Goal: Feedback & Contribution: Leave review/rating

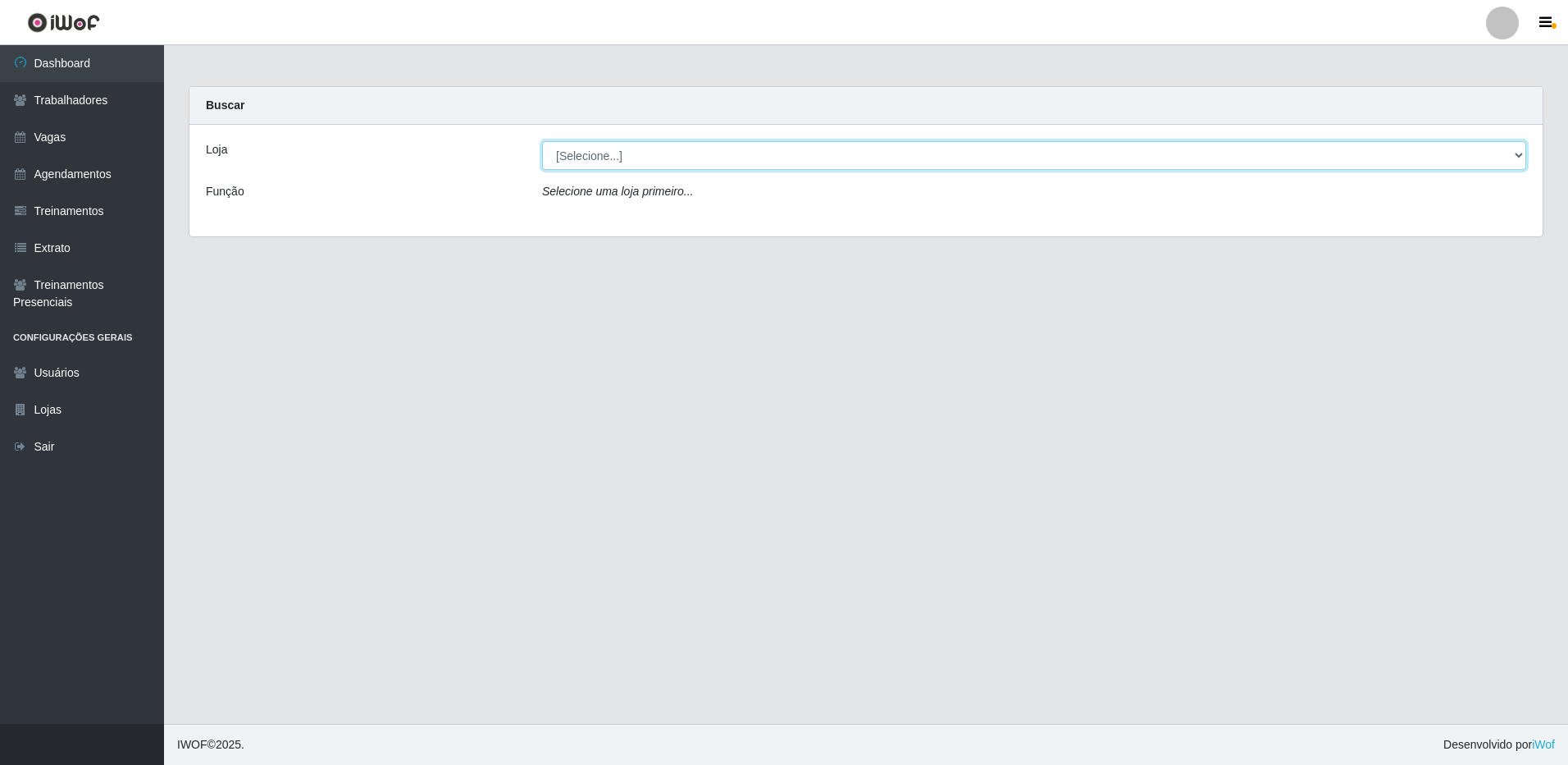
click at [636, 154] on select "[Selecione...] [GEOGRAPHIC_DATA] - [GEOGRAPHIC_DATA]" at bounding box center [1034, 156] width 984 height 29
select select "524"
click at [543, 141] on select "[Selecione...] [GEOGRAPHIC_DATA] - [GEOGRAPHIC_DATA]" at bounding box center [1034, 156] width 984 height 29
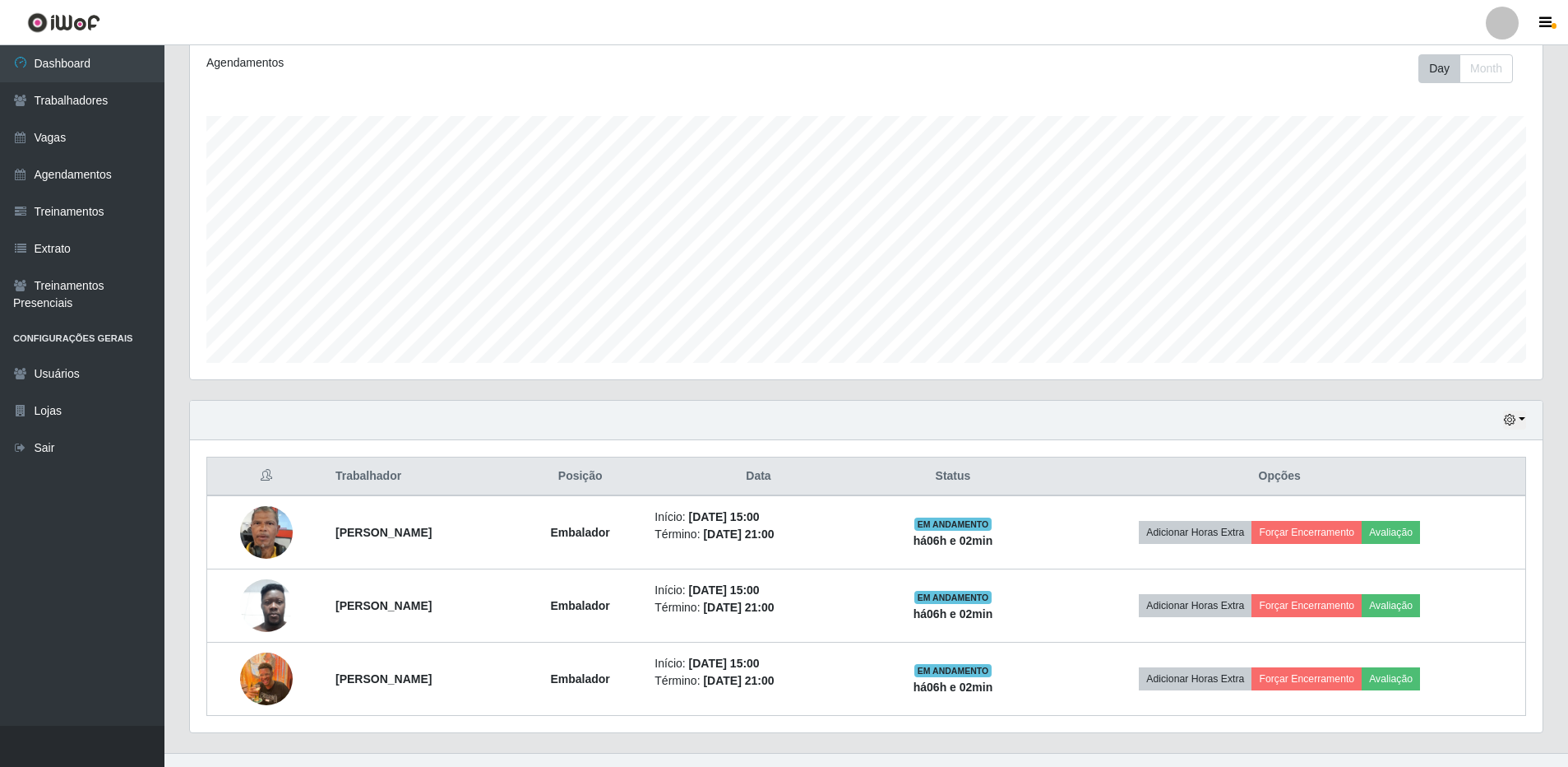
scroll to position [247, 0]
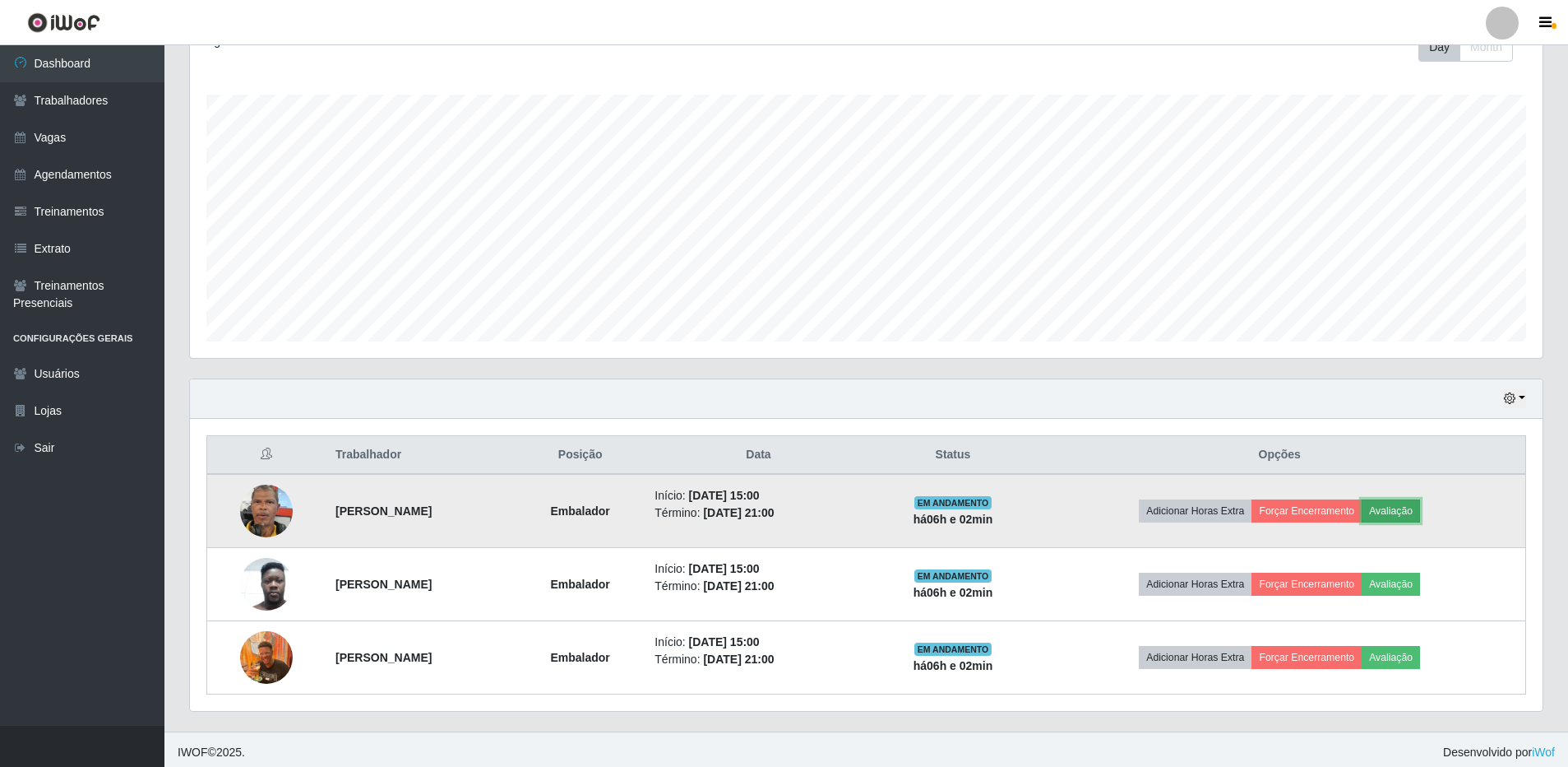
click at [1414, 514] on button "Avaliação" at bounding box center [1391, 511] width 59 height 23
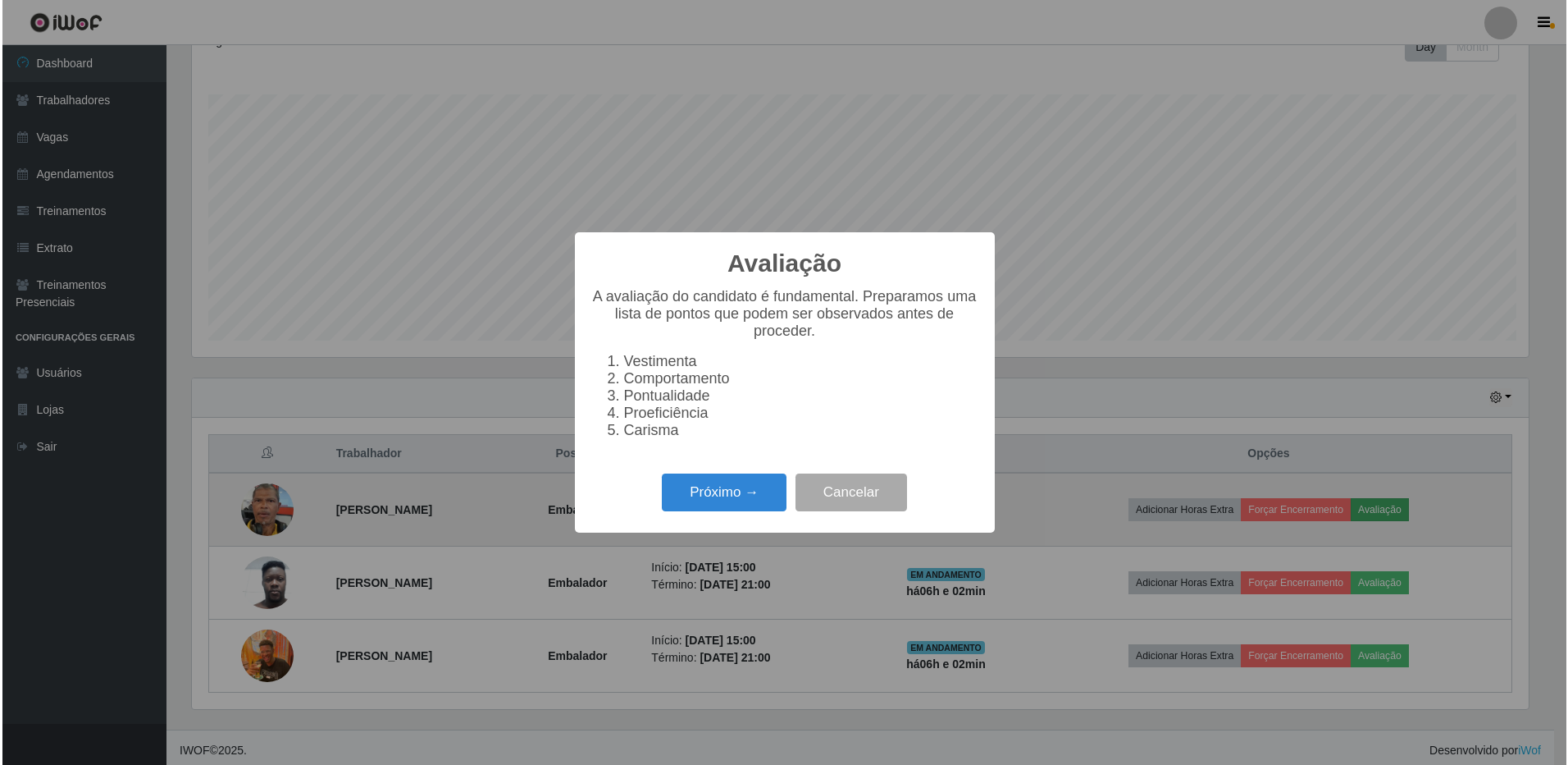
scroll to position [341, 1341]
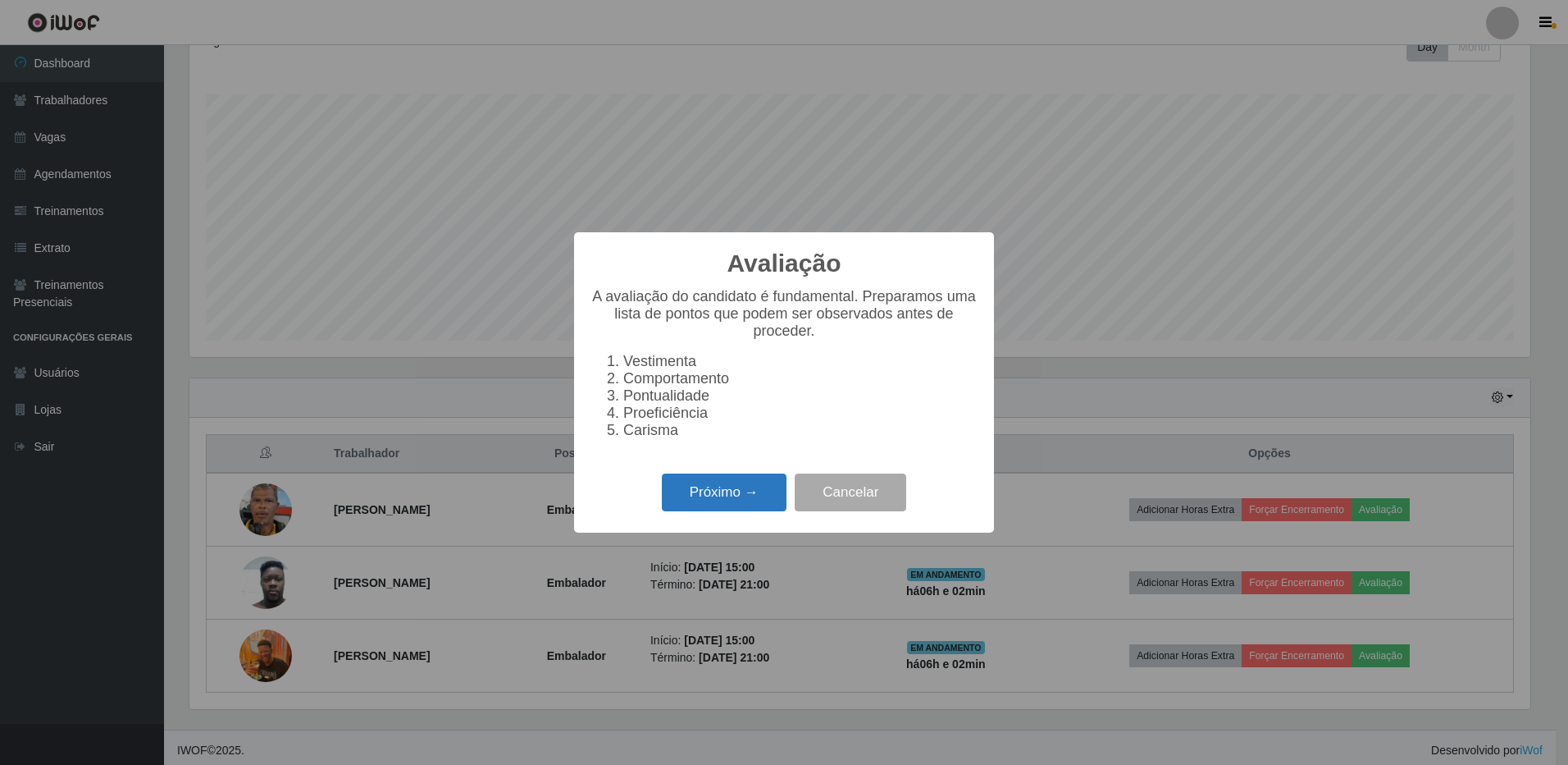
click at [757, 510] on button "Próximo →" at bounding box center [724, 493] width 125 height 38
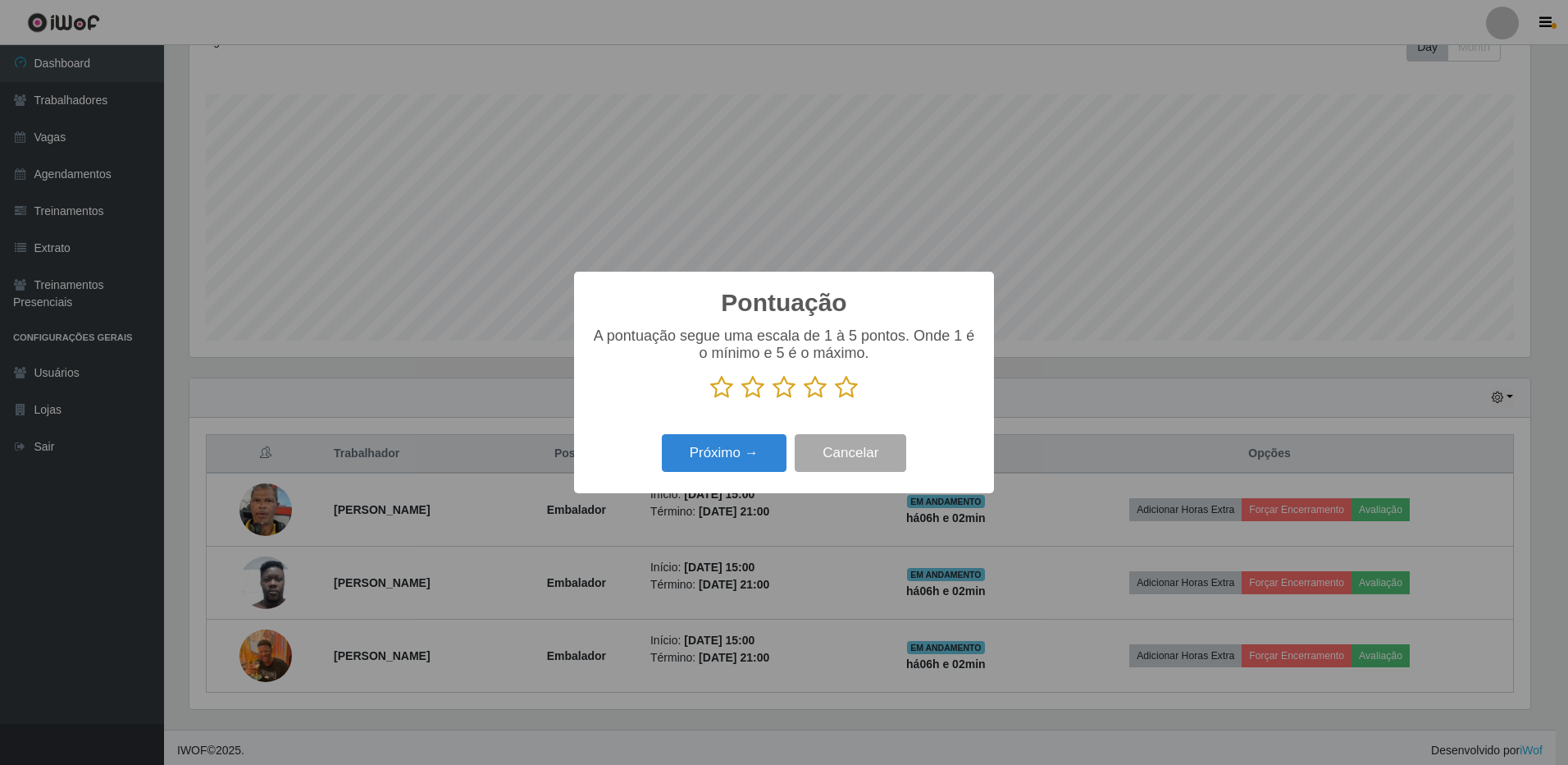
scroll to position [820129, 818872]
click at [849, 392] on icon at bounding box center [847, 388] width 23 height 25
click at [835, 399] on input "radio" at bounding box center [835, 399] width 0 height 0
click at [752, 449] on button "Próximo →" at bounding box center [724, 453] width 125 height 38
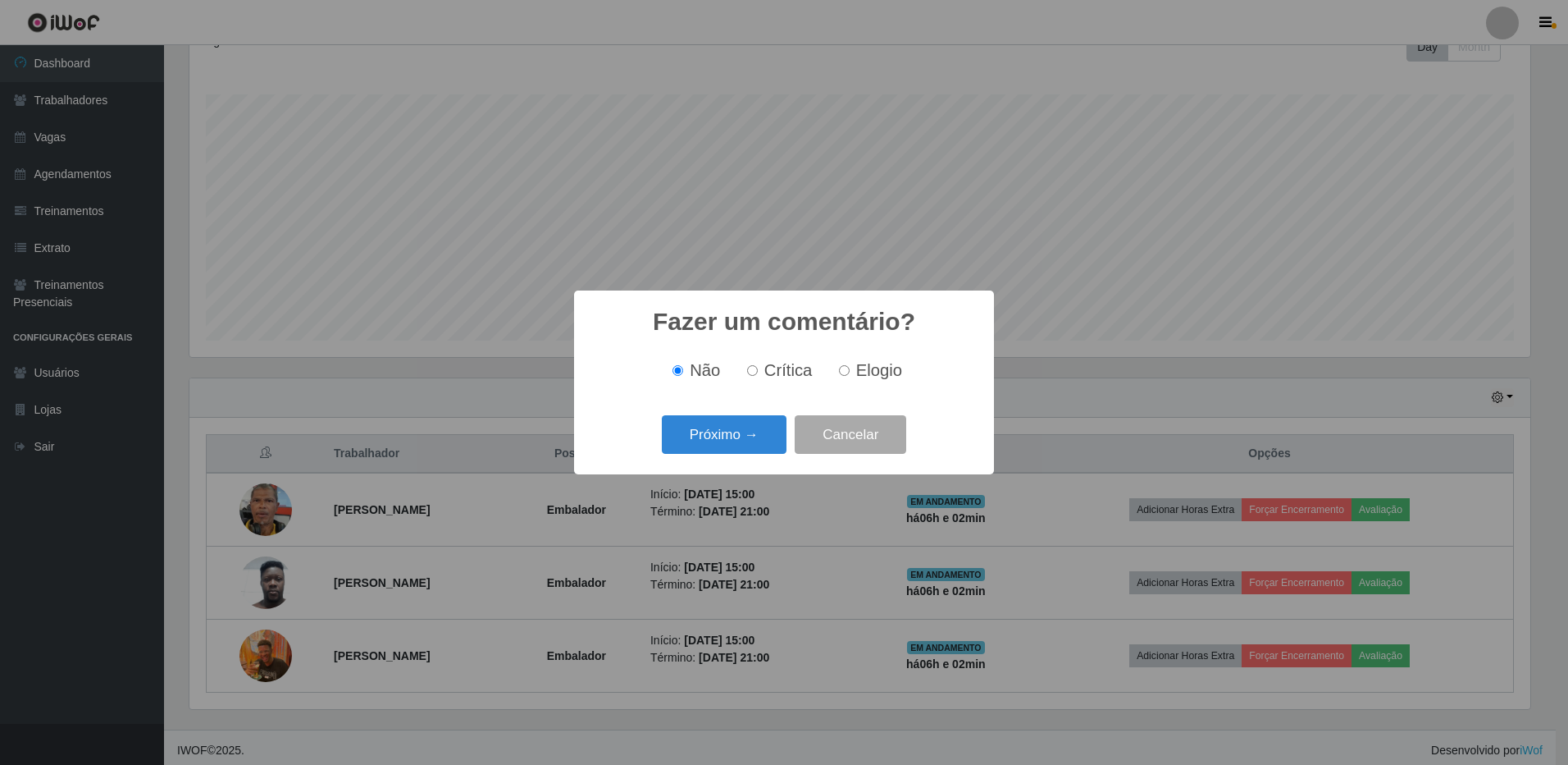
click at [840, 374] on input "Elogio" at bounding box center [844, 370] width 11 height 11
radio input "true"
click at [754, 433] on button "Próximo →" at bounding box center [724, 434] width 125 height 38
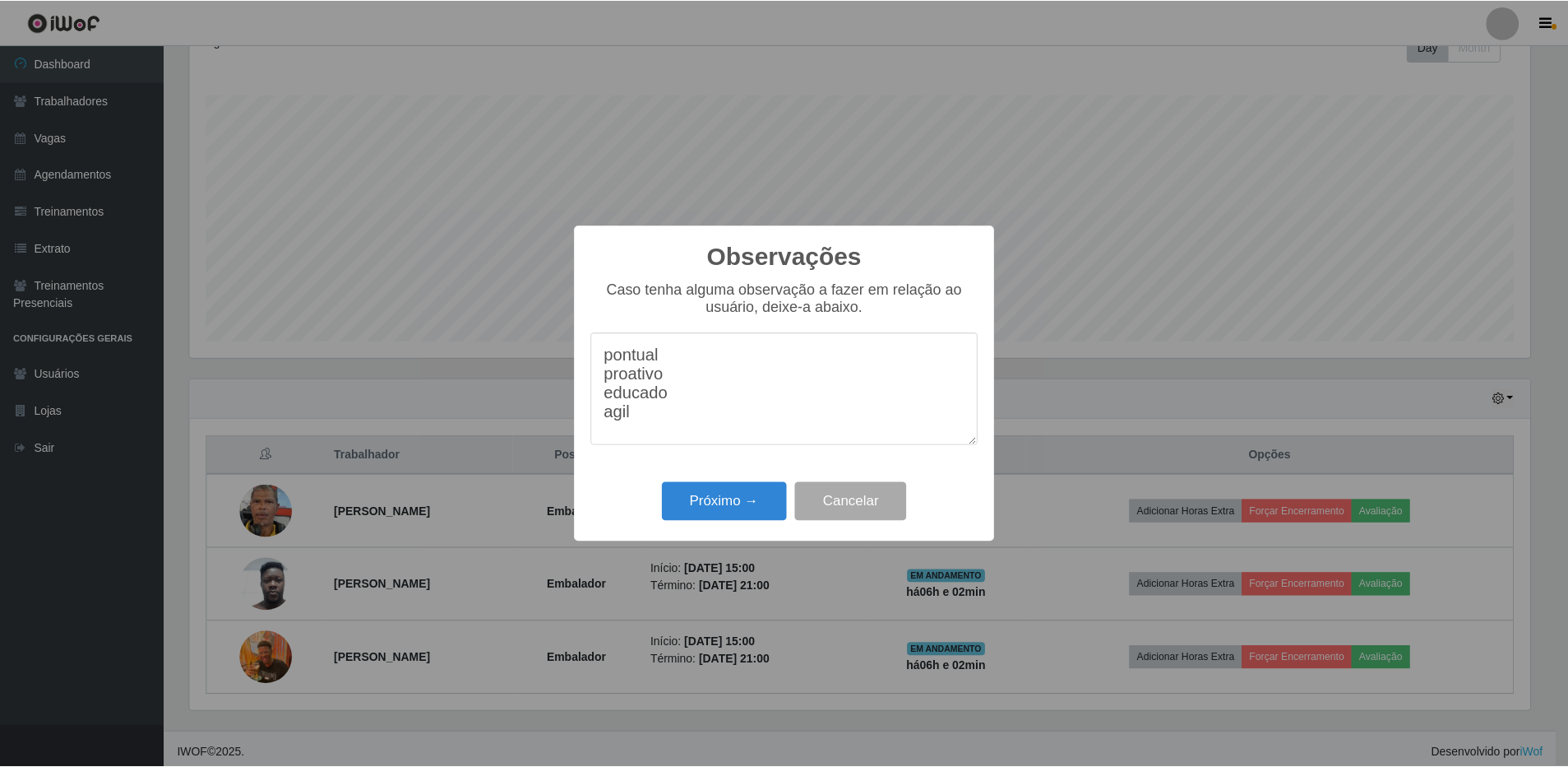
scroll to position [14, 0]
type textarea "pontual proativo educado agil"
click at [725, 499] on button "Próximo →" at bounding box center [726, 502] width 125 height 39
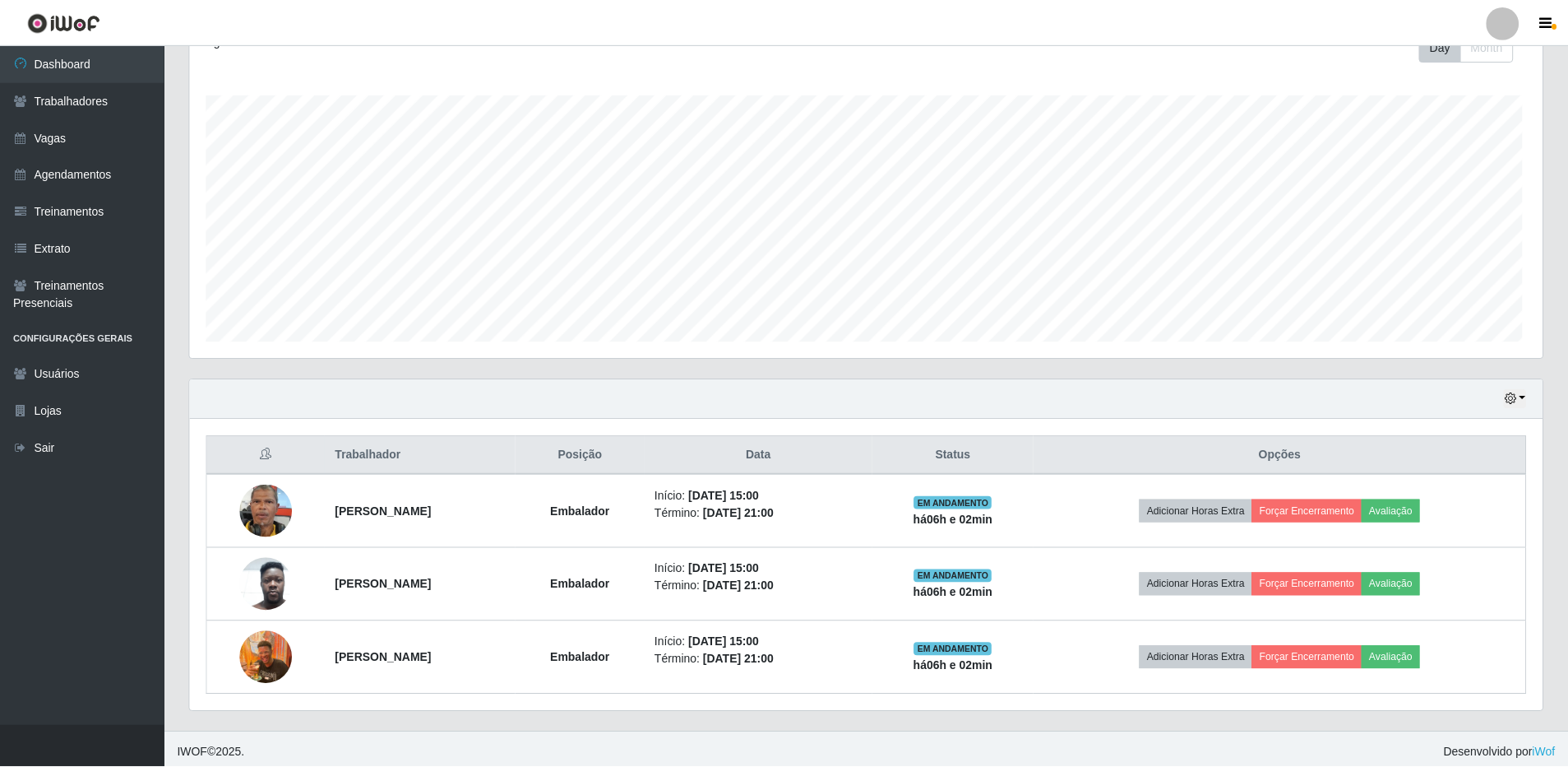
scroll to position [342, 1353]
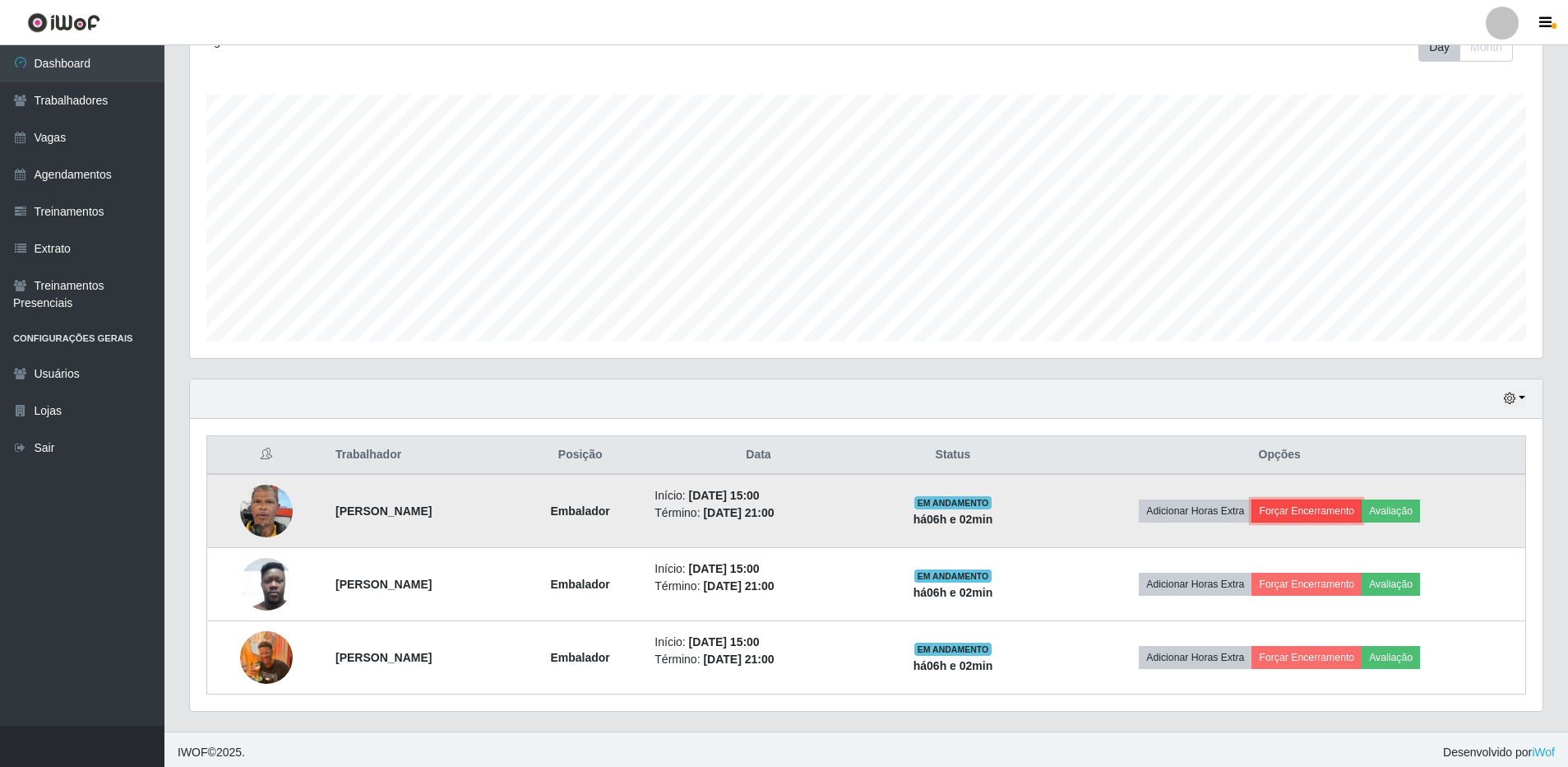
click at [1344, 510] on button "Forçar Encerramento" at bounding box center [1307, 511] width 110 height 23
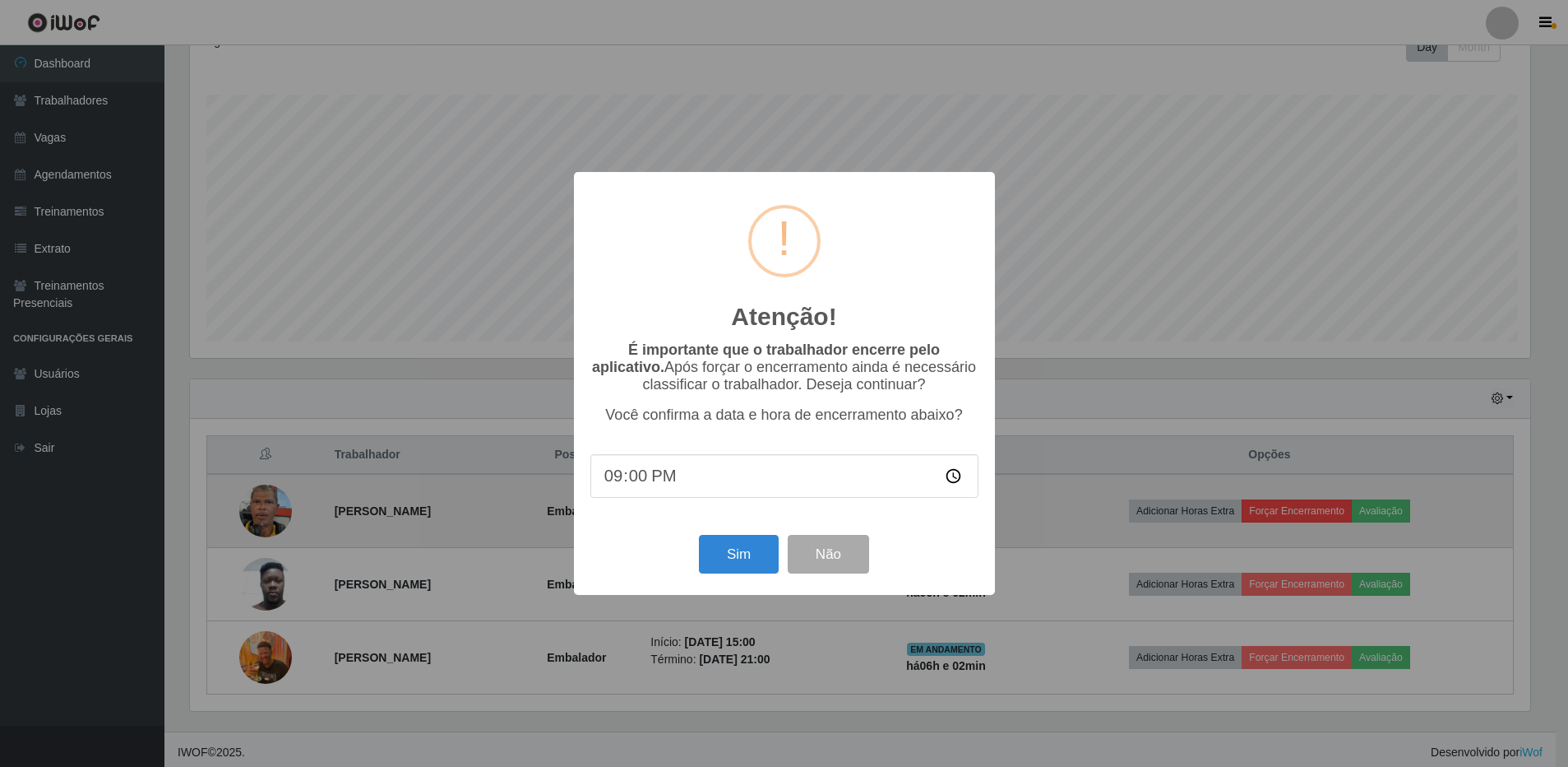
scroll to position [342, 1344]
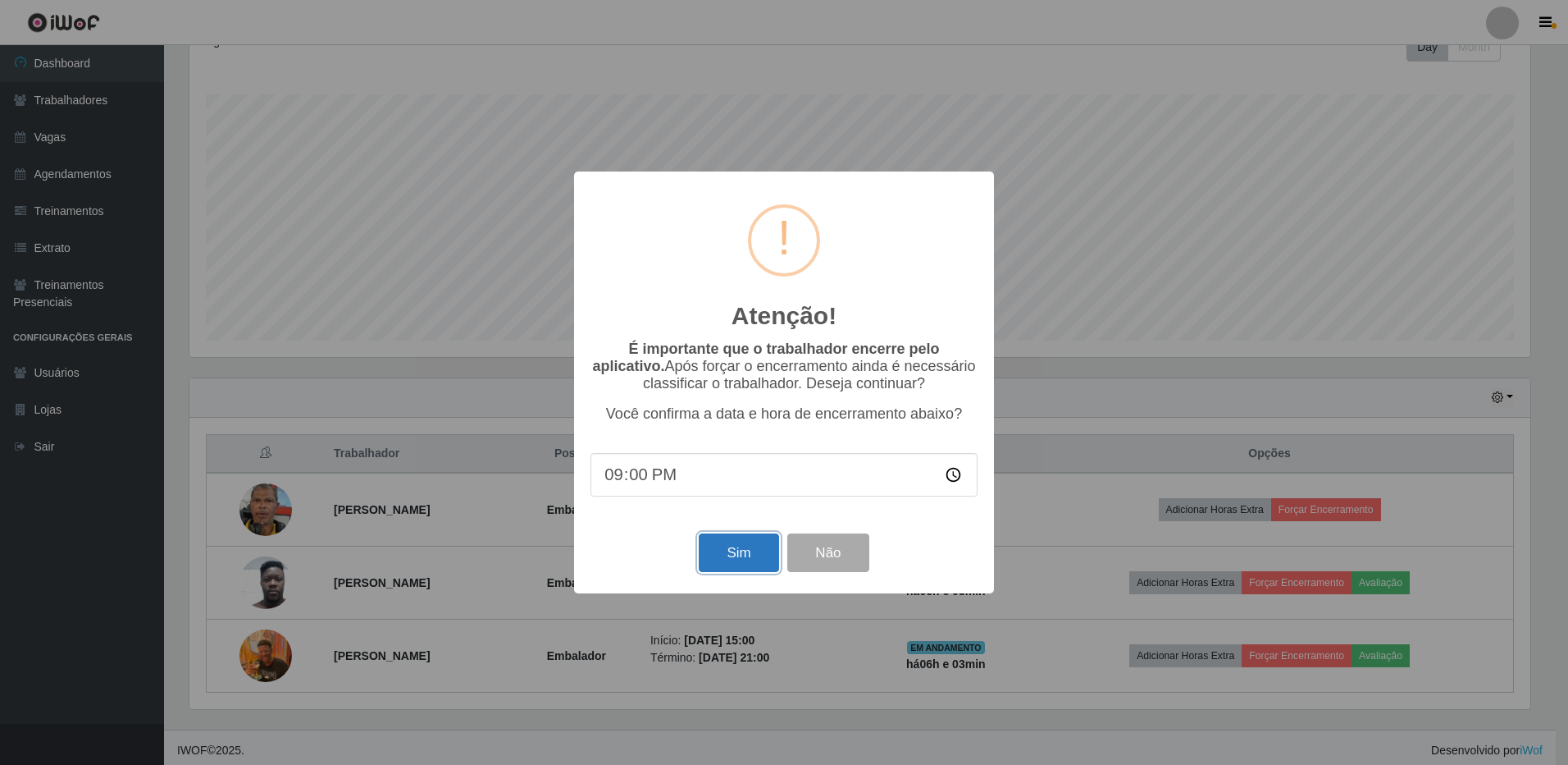
click at [738, 561] on button "Sim" at bounding box center [738, 552] width 80 height 38
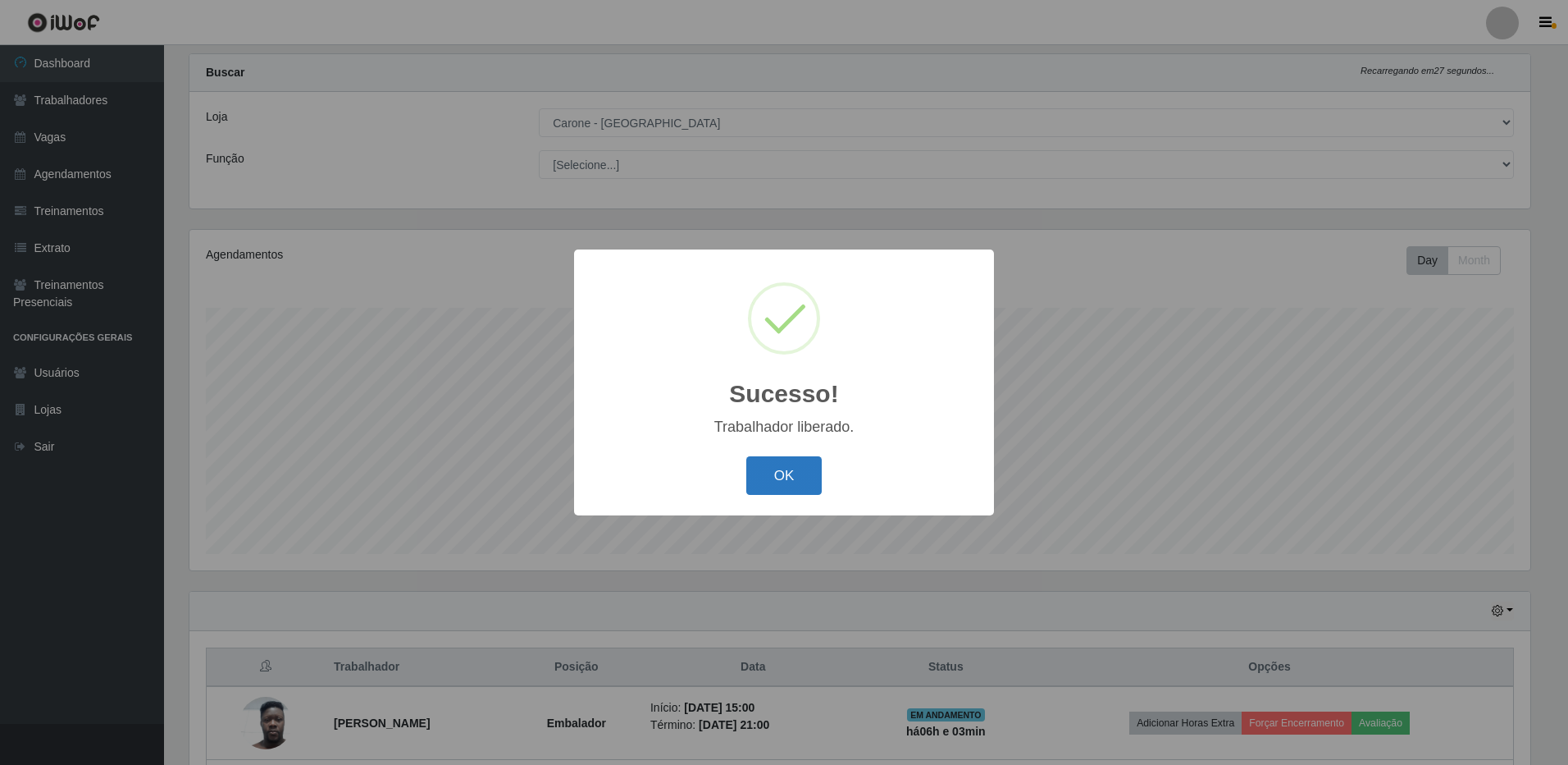
click at [782, 472] on button "OK" at bounding box center [784, 475] width 76 height 38
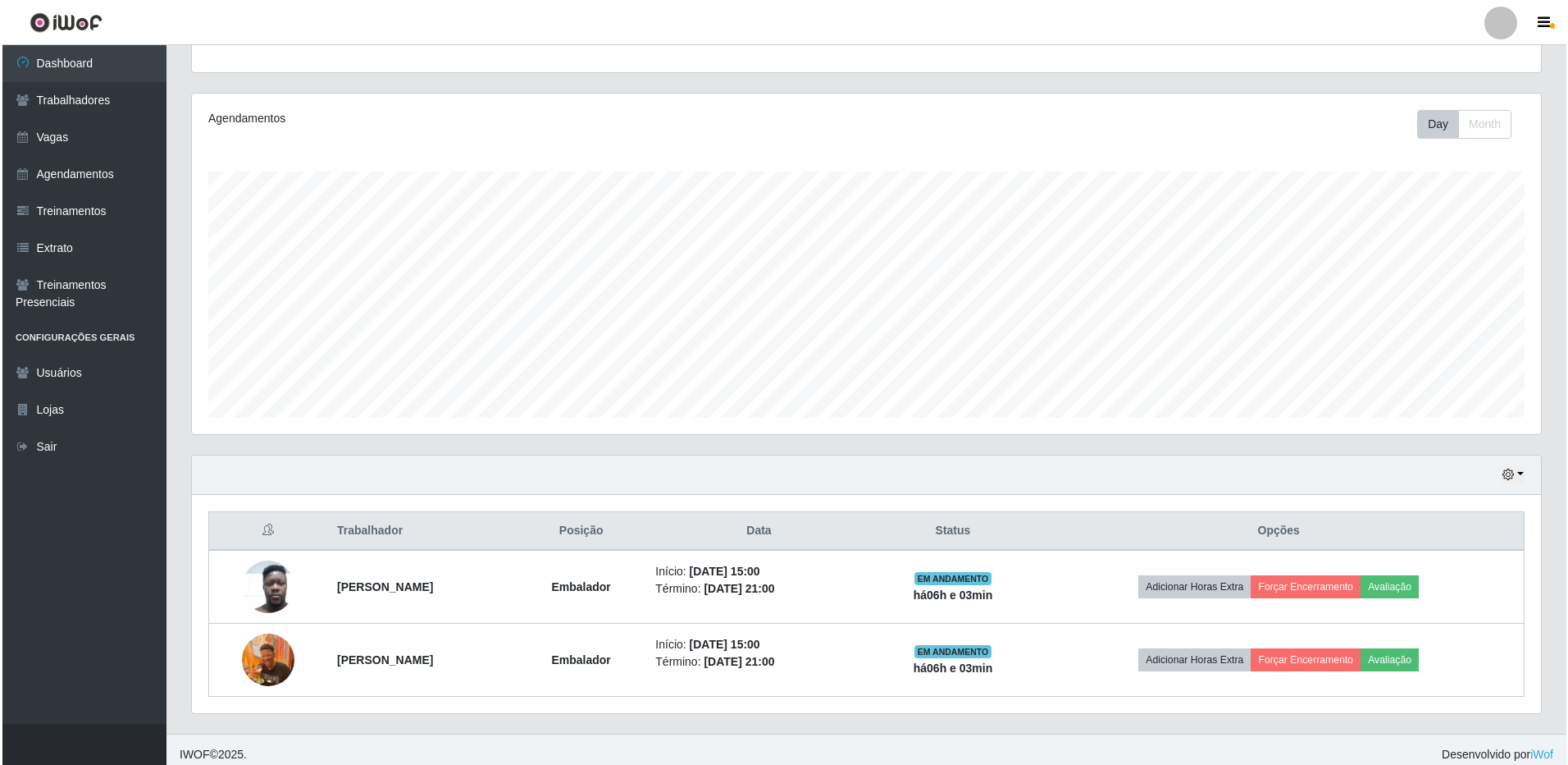
scroll to position [179, 0]
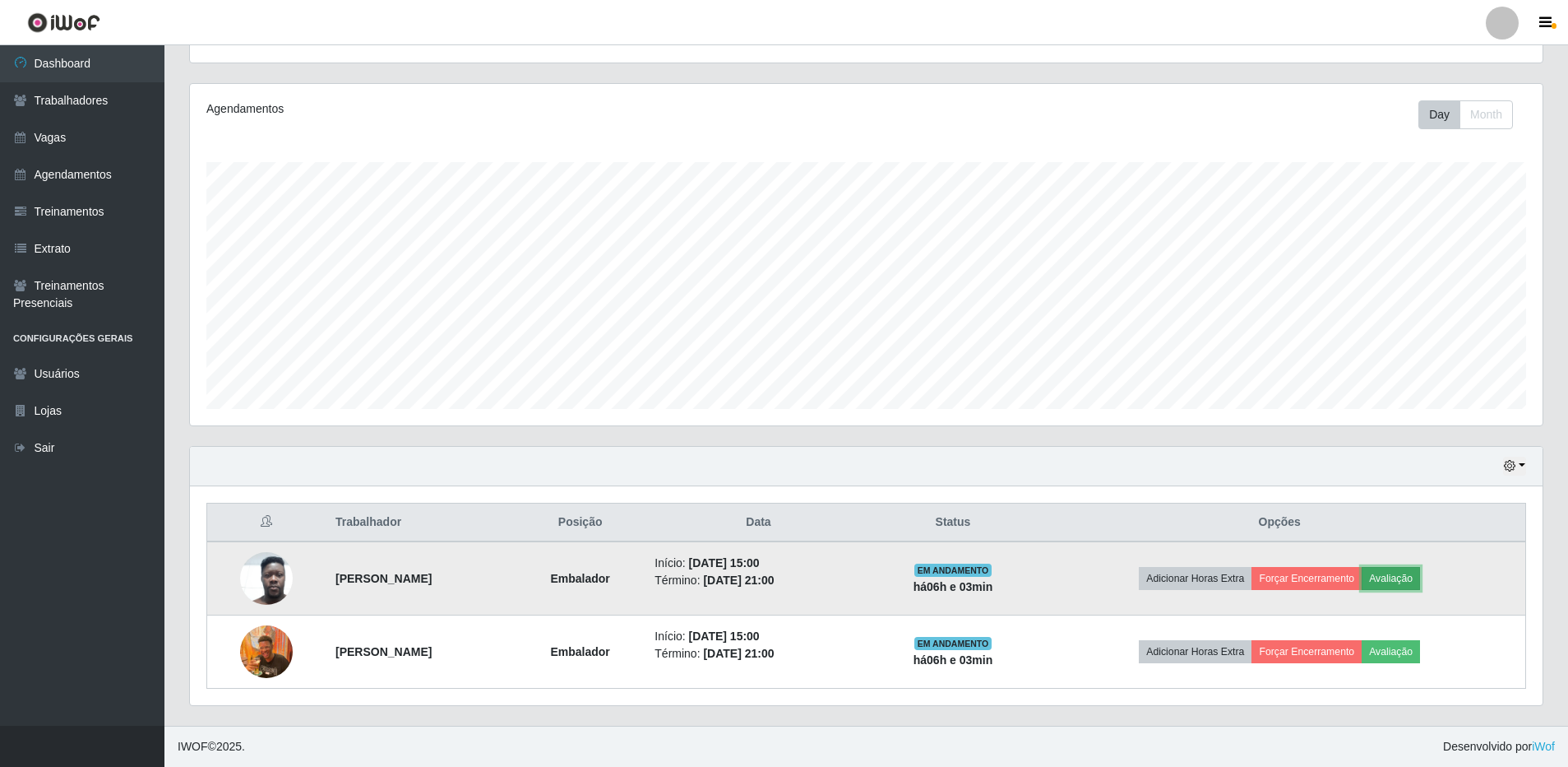
click at [1407, 577] on button "Avaliação" at bounding box center [1391, 578] width 59 height 23
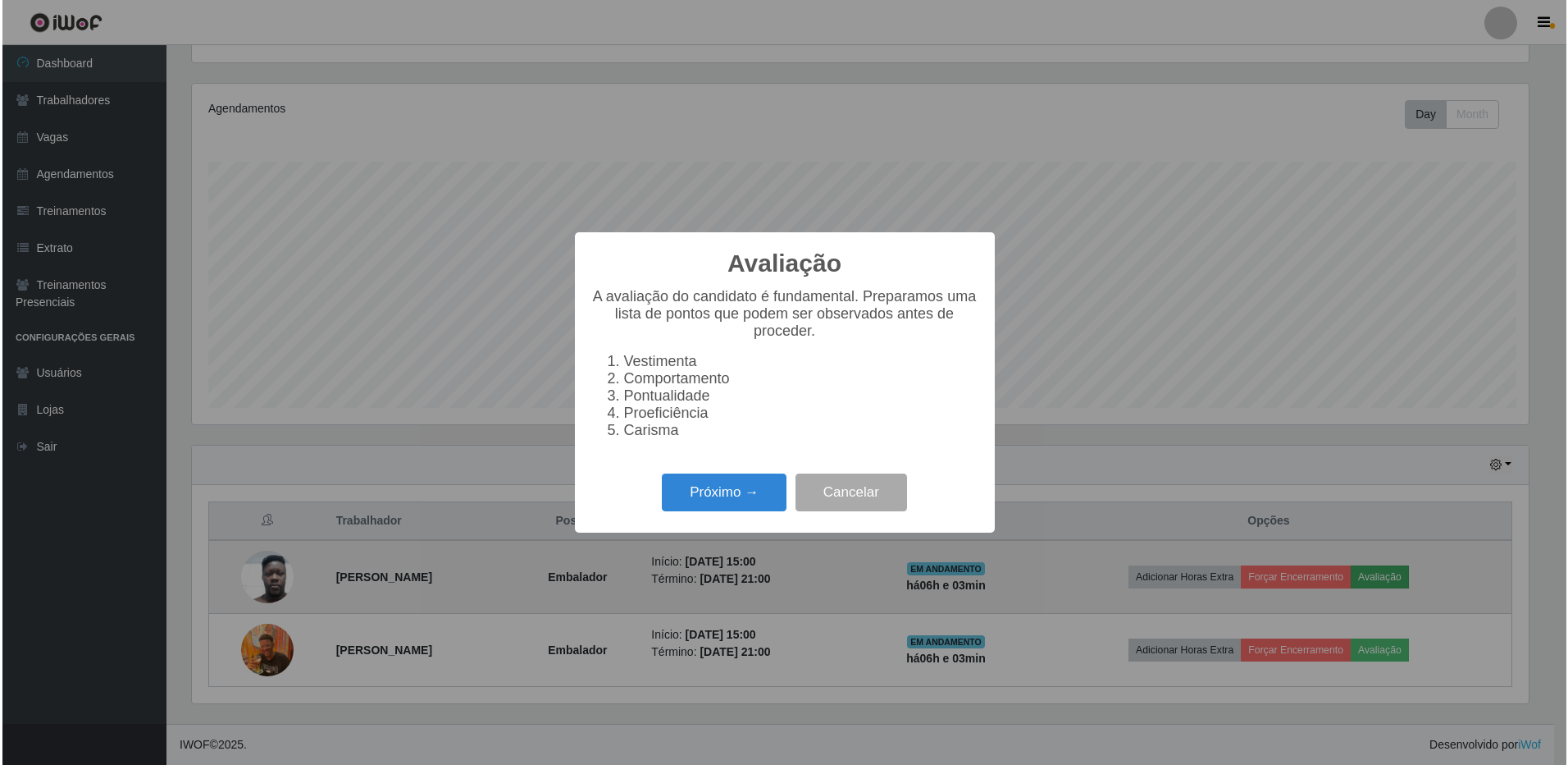
scroll to position [341, 1341]
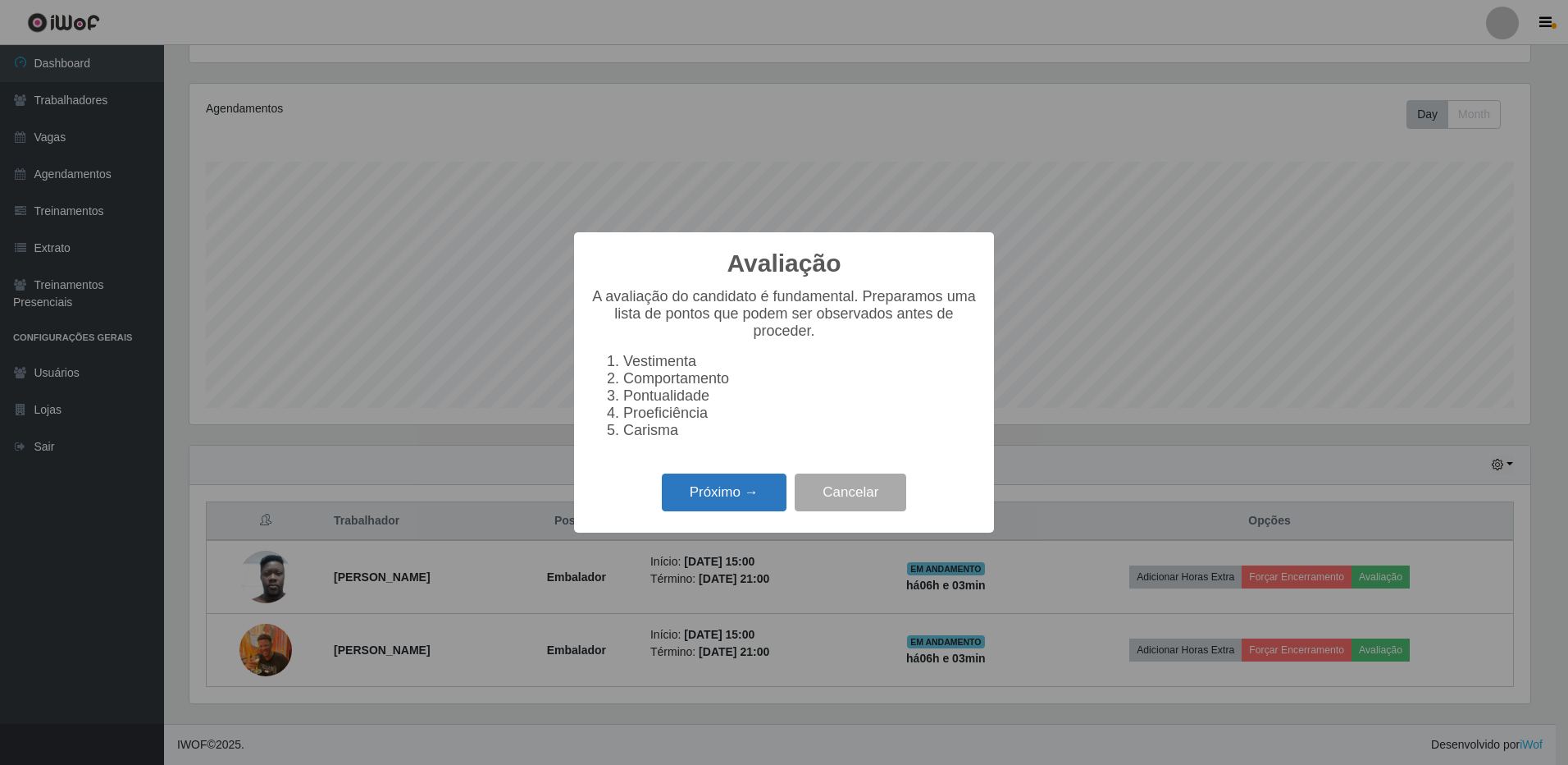
click at [737, 504] on button "Próximo →" at bounding box center [724, 493] width 125 height 38
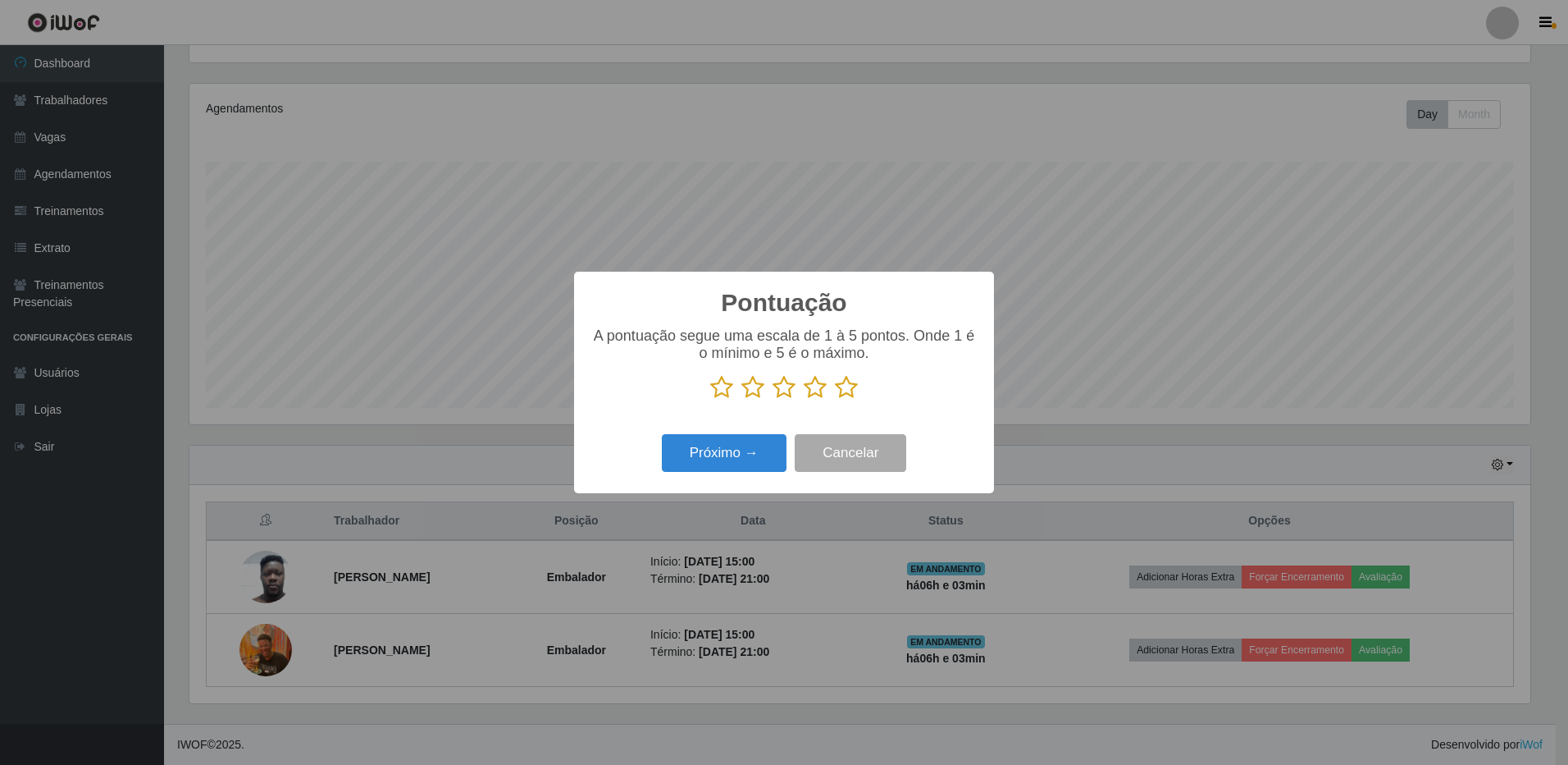
click at [852, 393] on icon at bounding box center [847, 388] width 23 height 25
click at [835, 399] on input "radio" at bounding box center [835, 399] width 0 height 0
click at [761, 454] on button "Próximo →" at bounding box center [724, 453] width 125 height 38
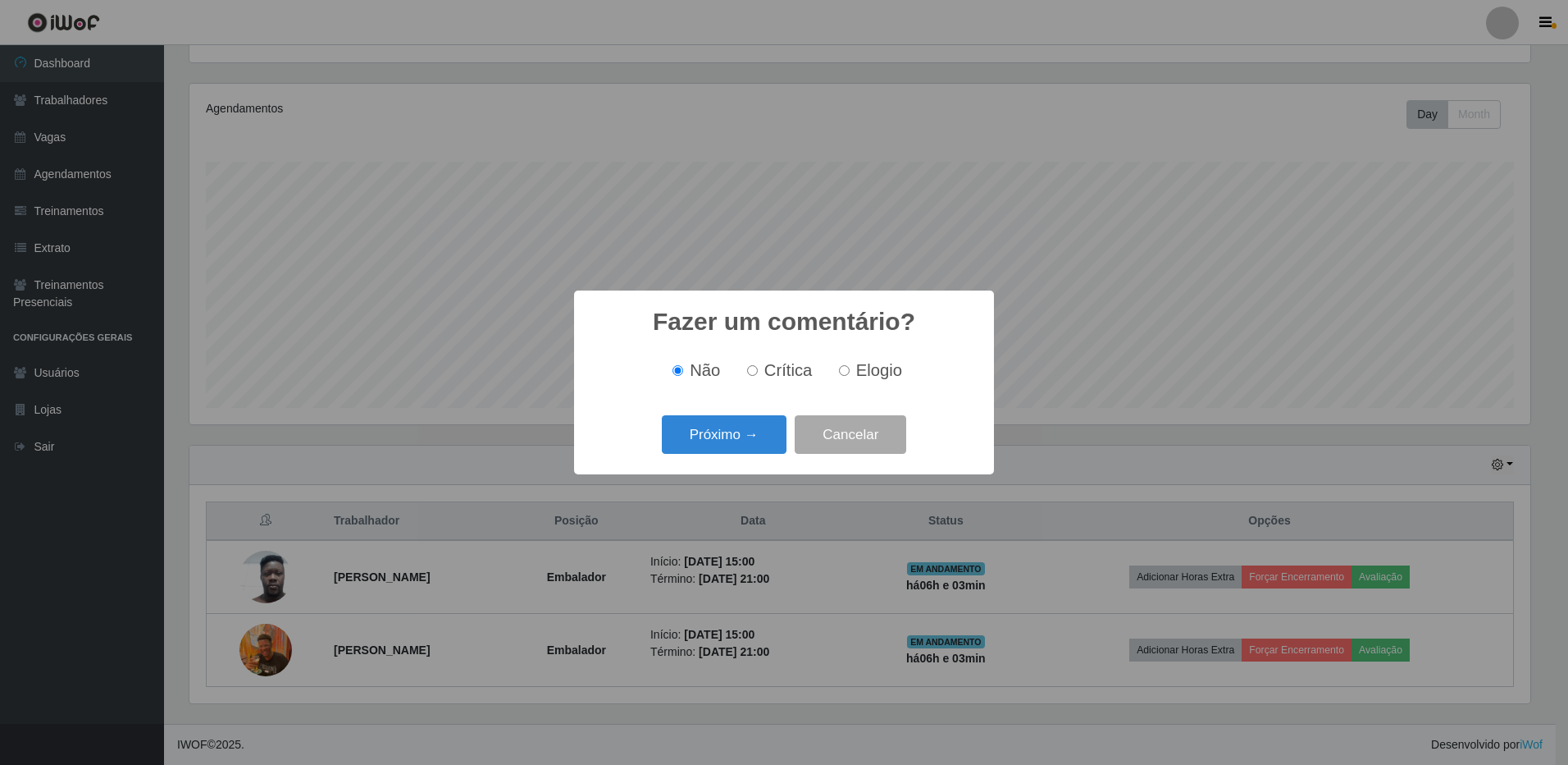
click at [847, 372] on input "Elogio" at bounding box center [844, 370] width 11 height 11
radio input "true"
click at [754, 436] on button "Próximo →" at bounding box center [724, 434] width 125 height 38
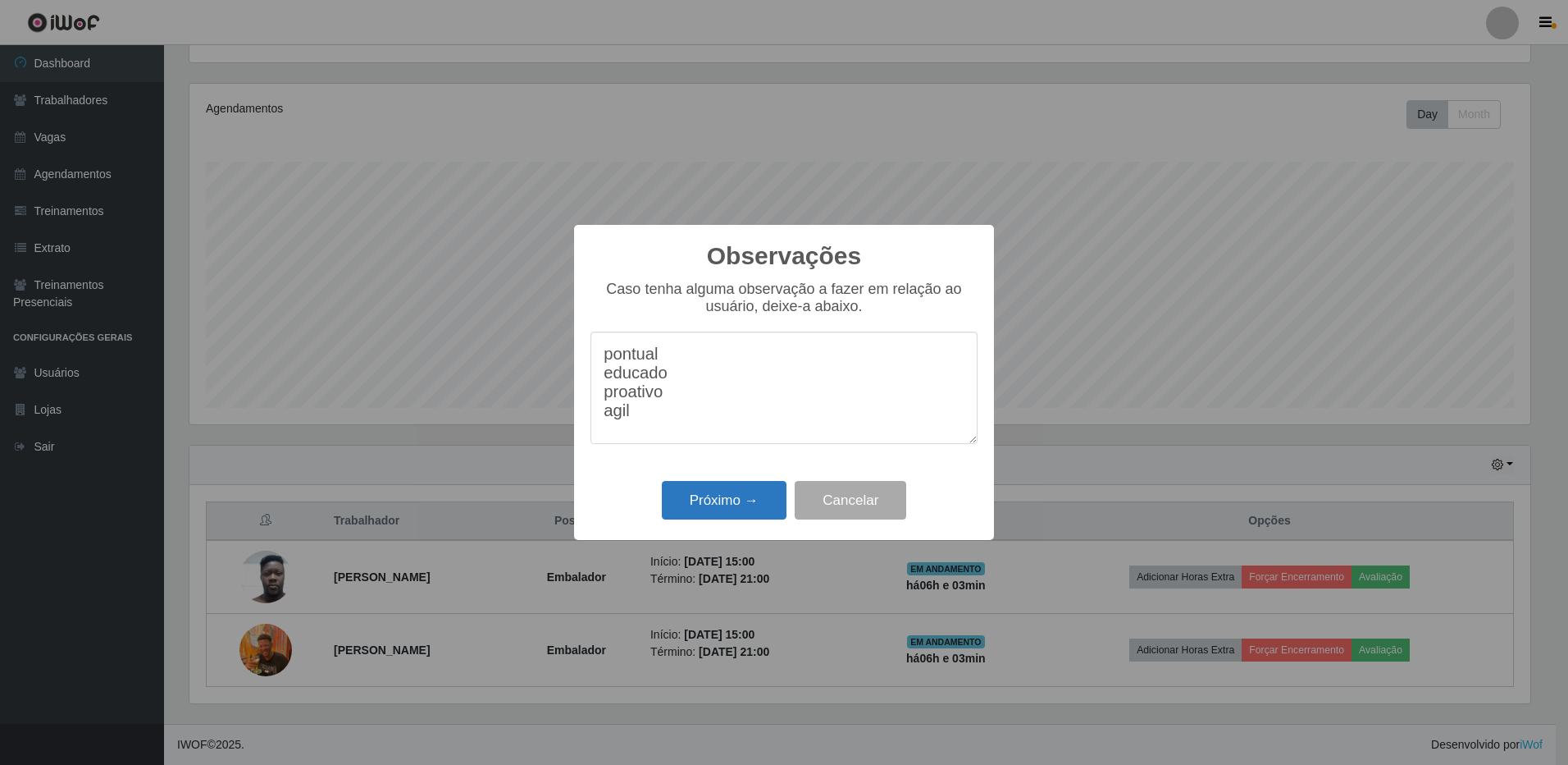
type textarea "pontual educado proativo agil"
click at [748, 497] on button "Próximo →" at bounding box center [724, 500] width 125 height 38
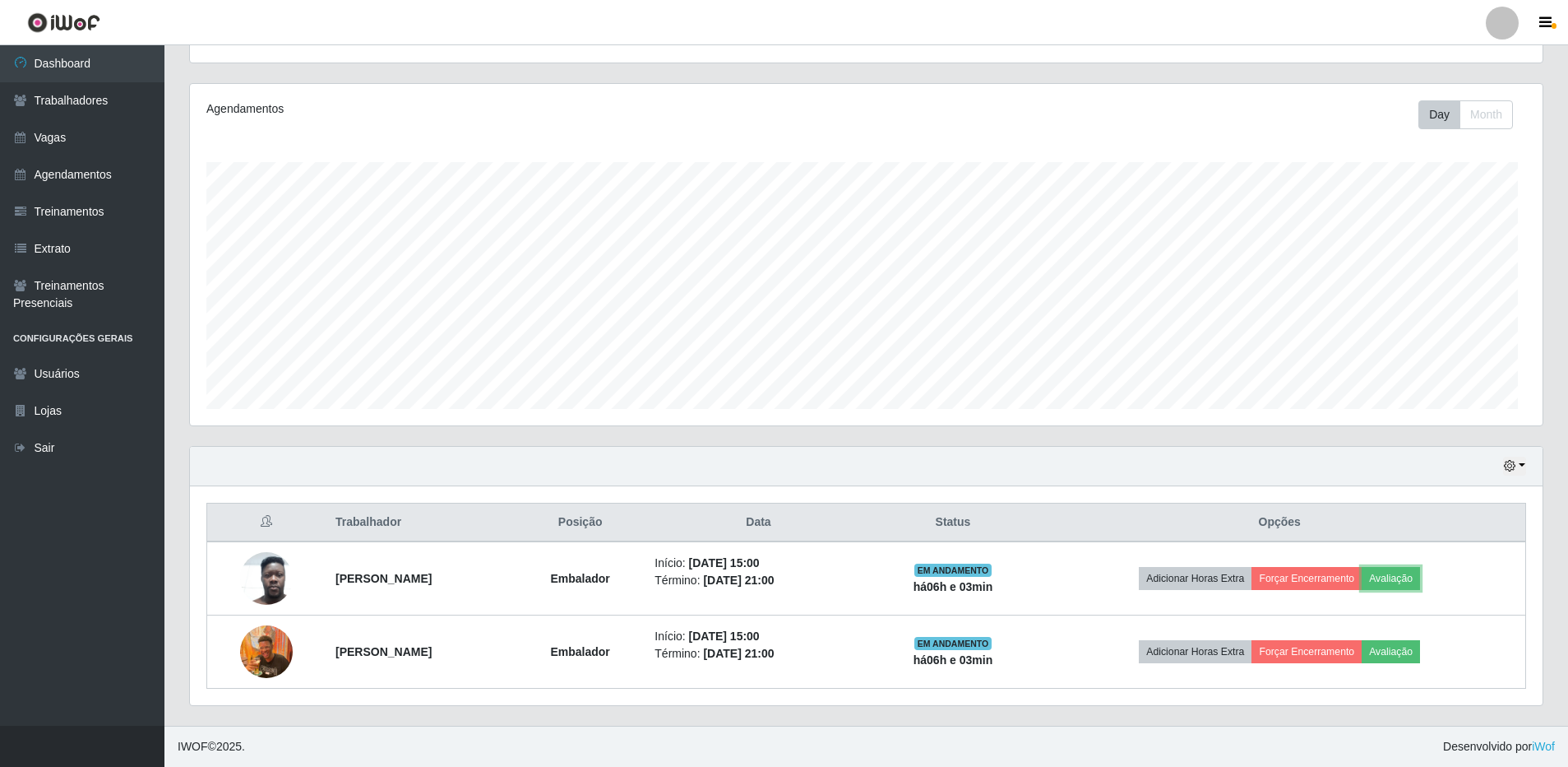
scroll to position [342, 1353]
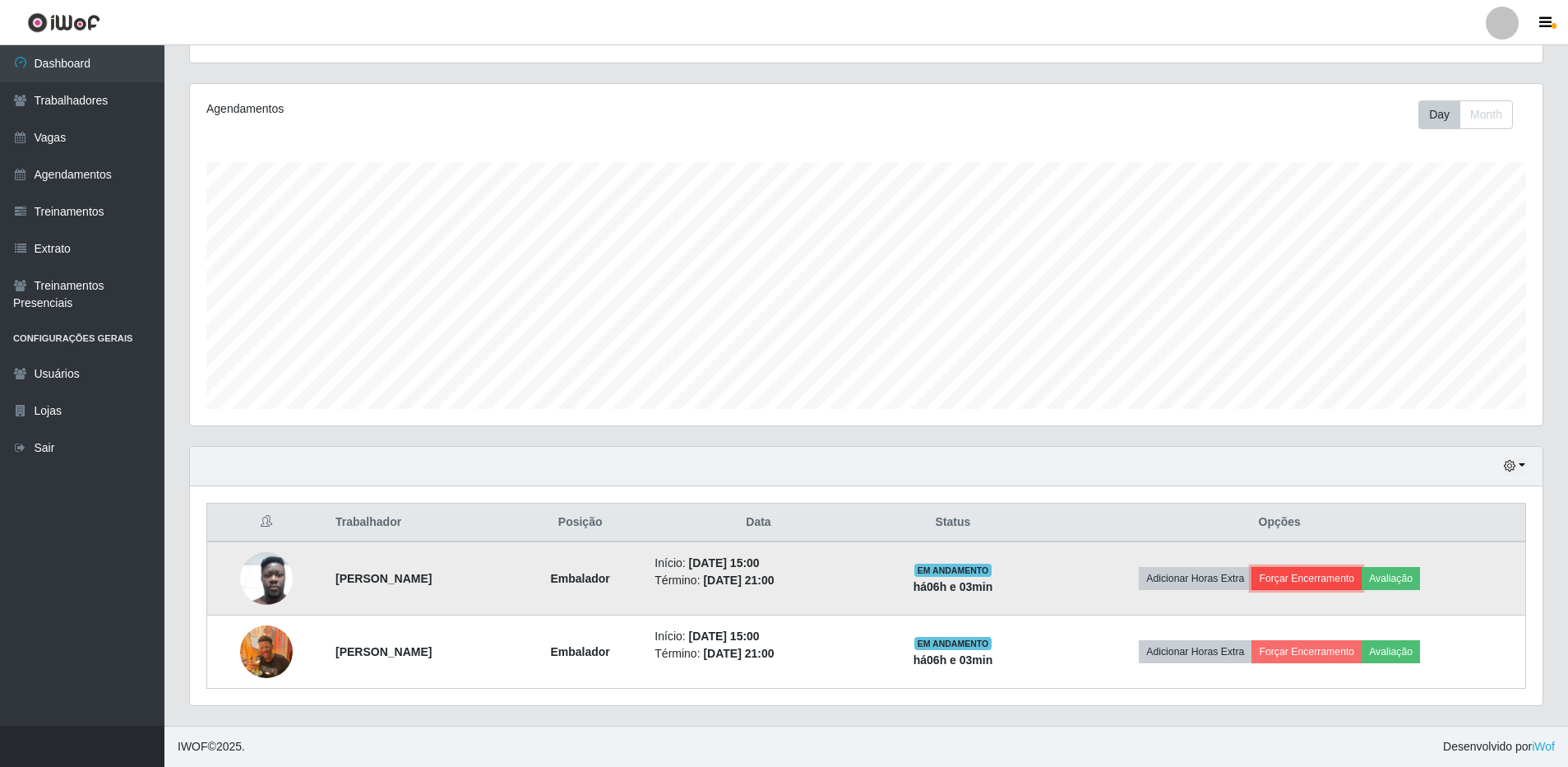
click at [1307, 582] on button "Forçar Encerramento" at bounding box center [1307, 578] width 110 height 23
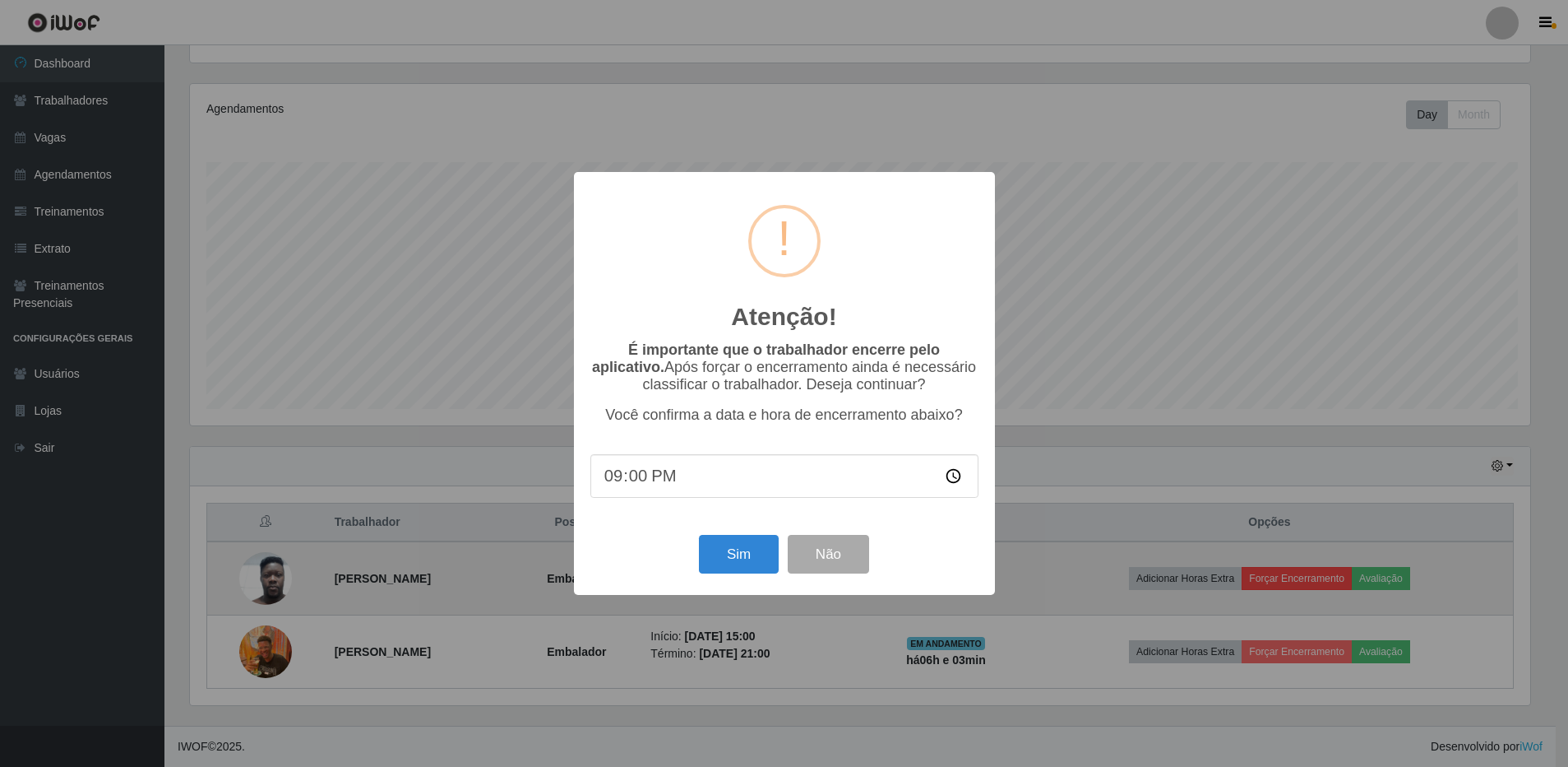
scroll to position [342, 1344]
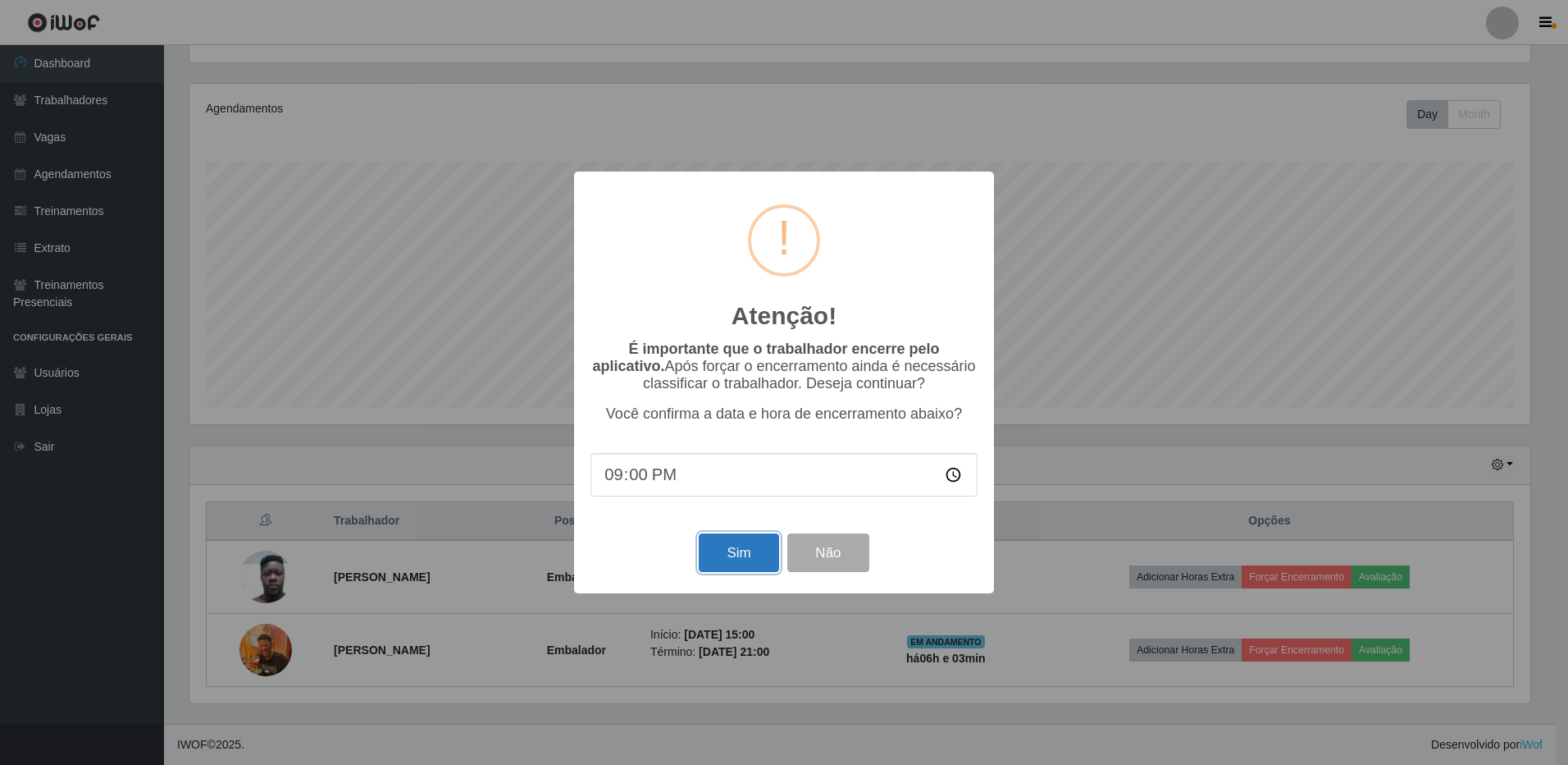
click at [755, 555] on button "Sim" at bounding box center [738, 552] width 80 height 38
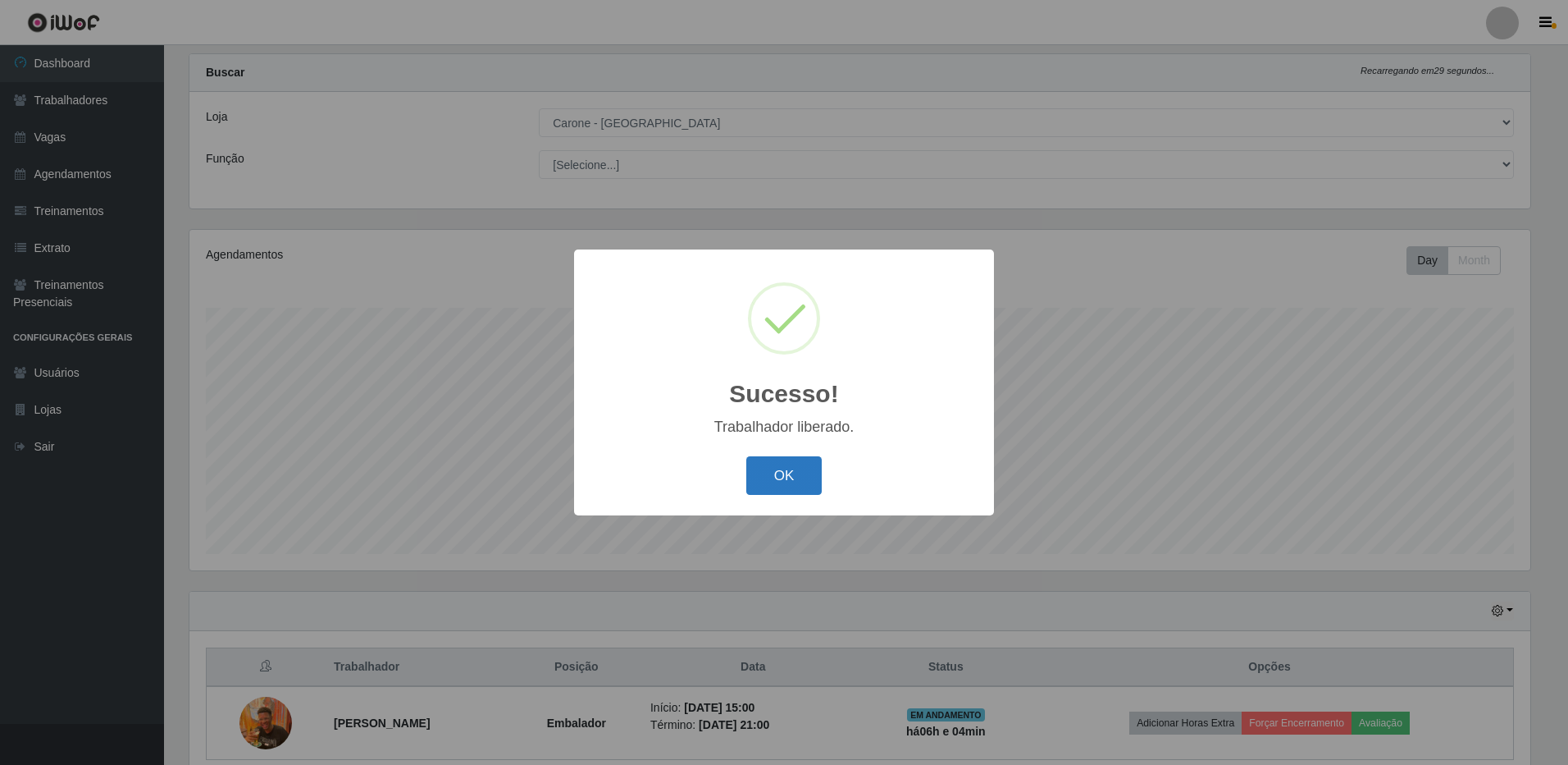
click at [790, 475] on button "OK" at bounding box center [784, 475] width 76 height 38
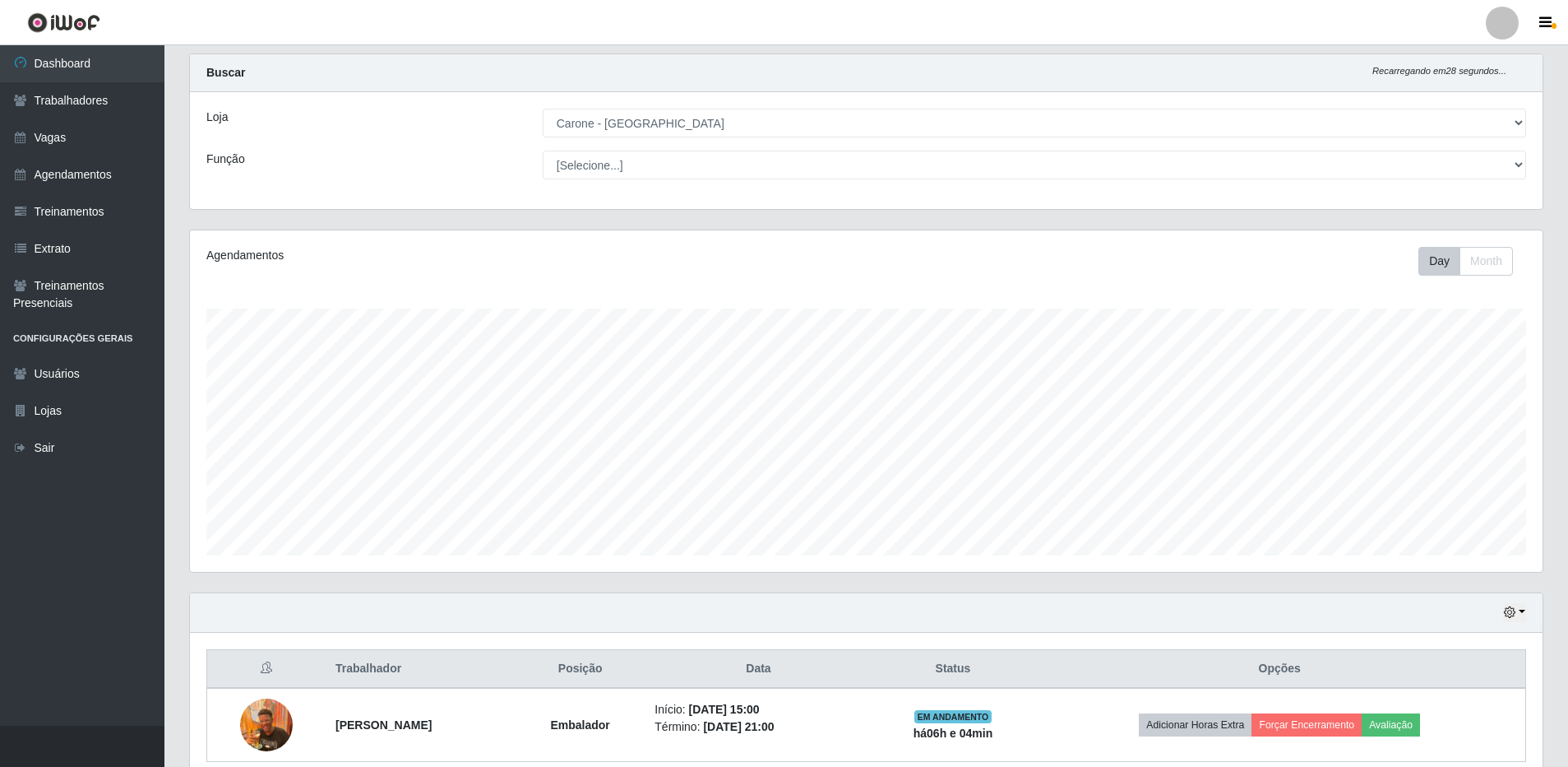
scroll to position [106, 0]
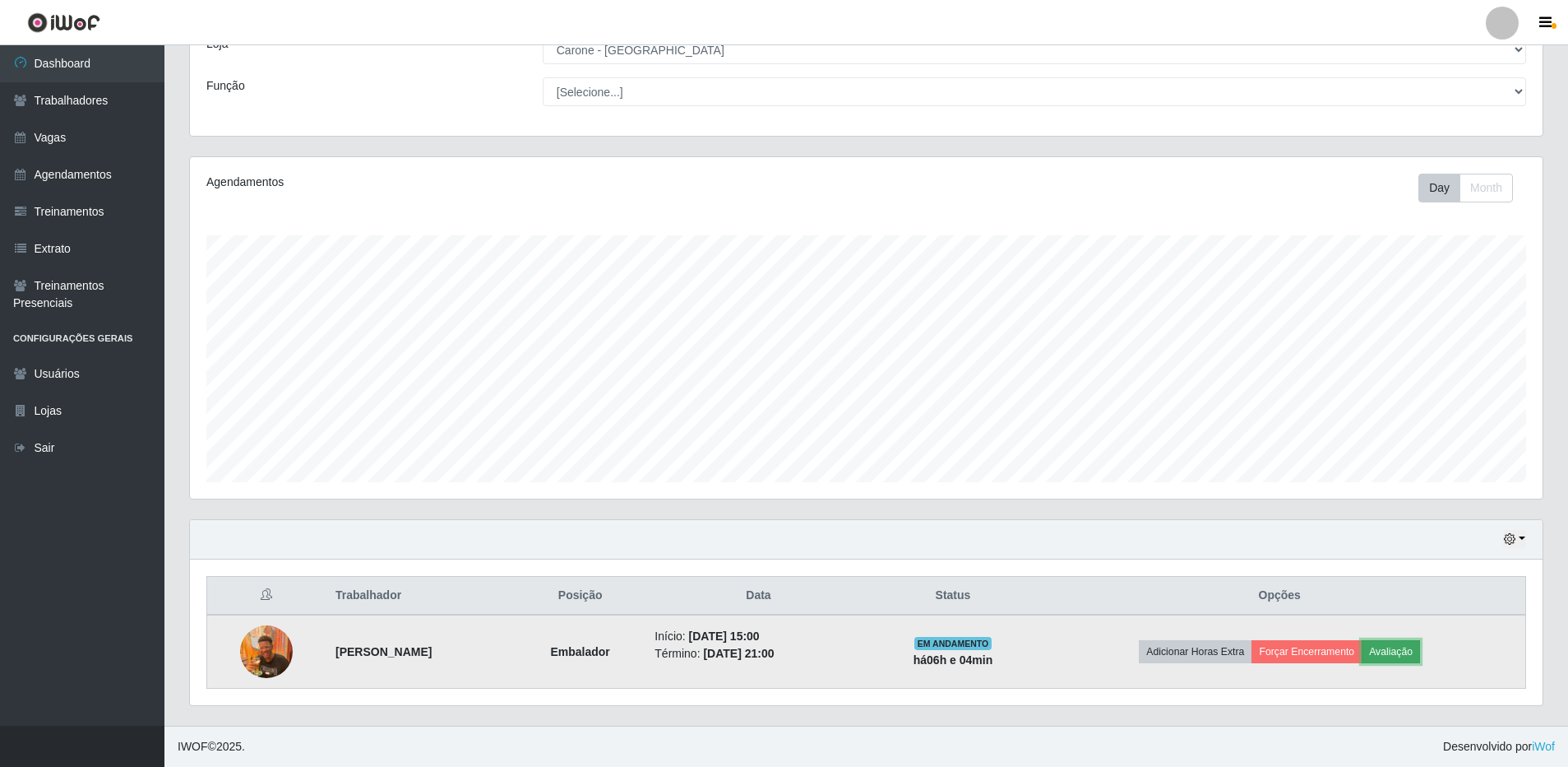
click at [1409, 647] on button "Avaliação" at bounding box center [1391, 651] width 59 height 23
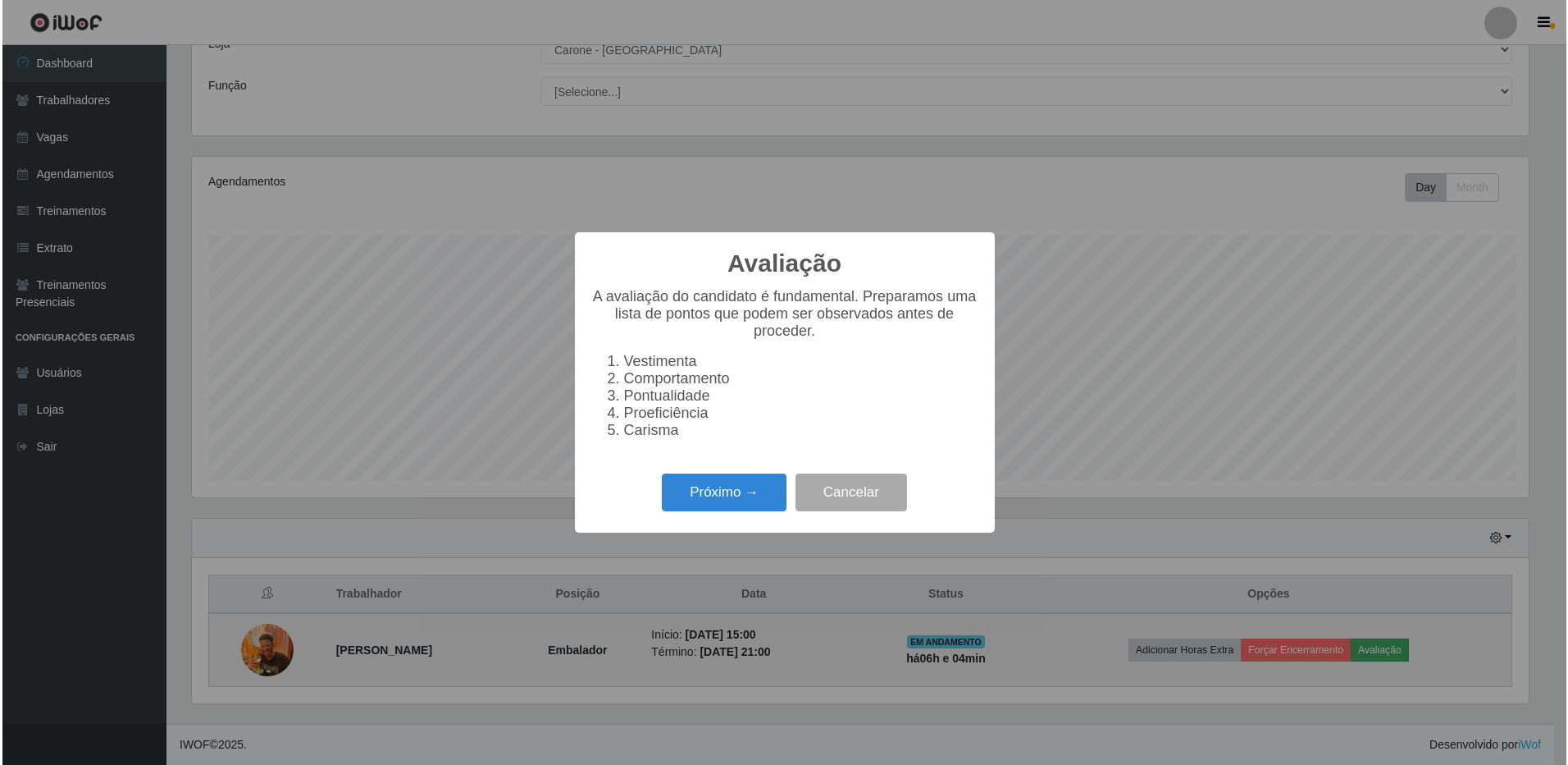
scroll to position [341, 1341]
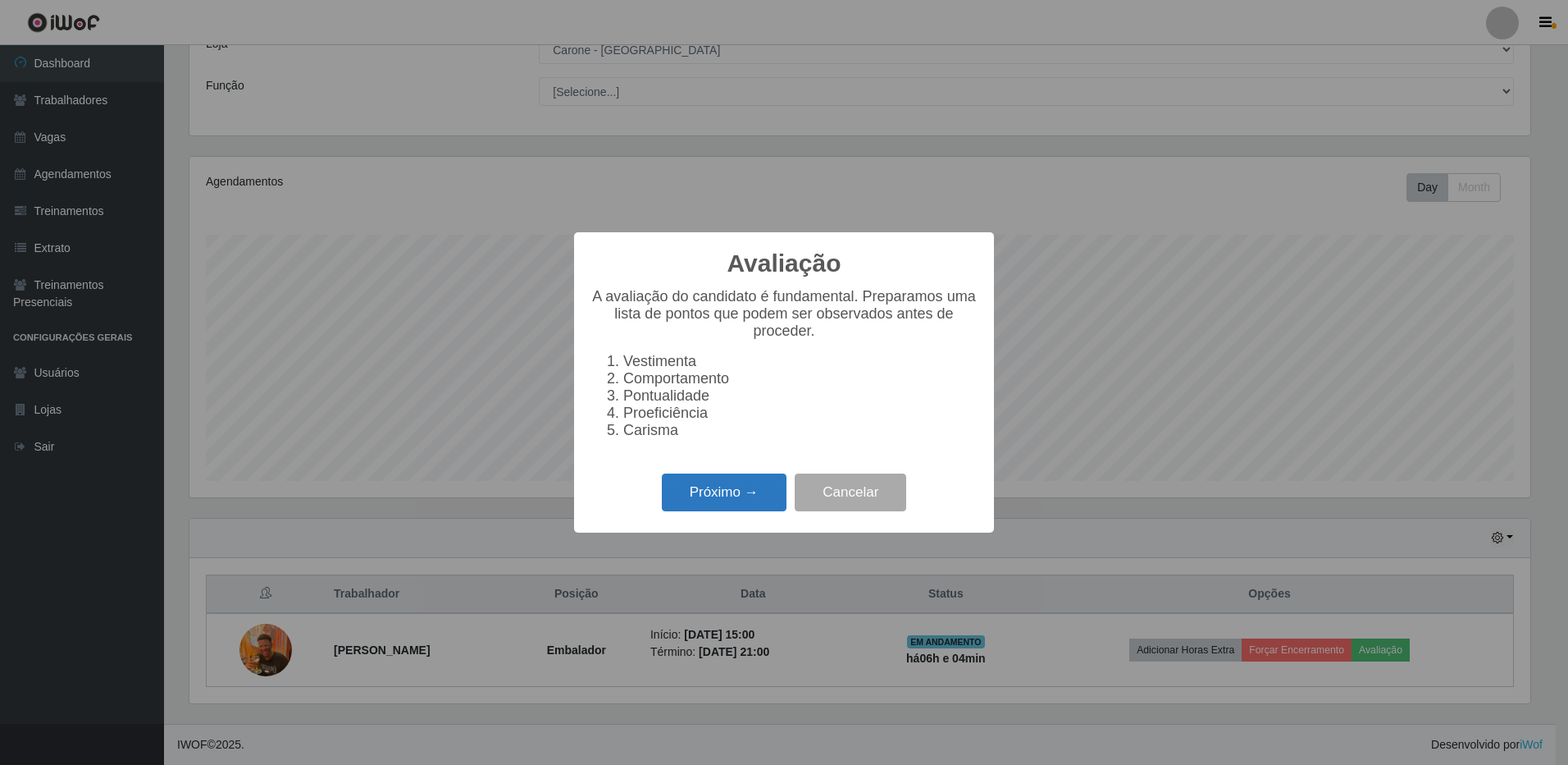
click at [740, 499] on button "Próximo →" at bounding box center [724, 493] width 125 height 38
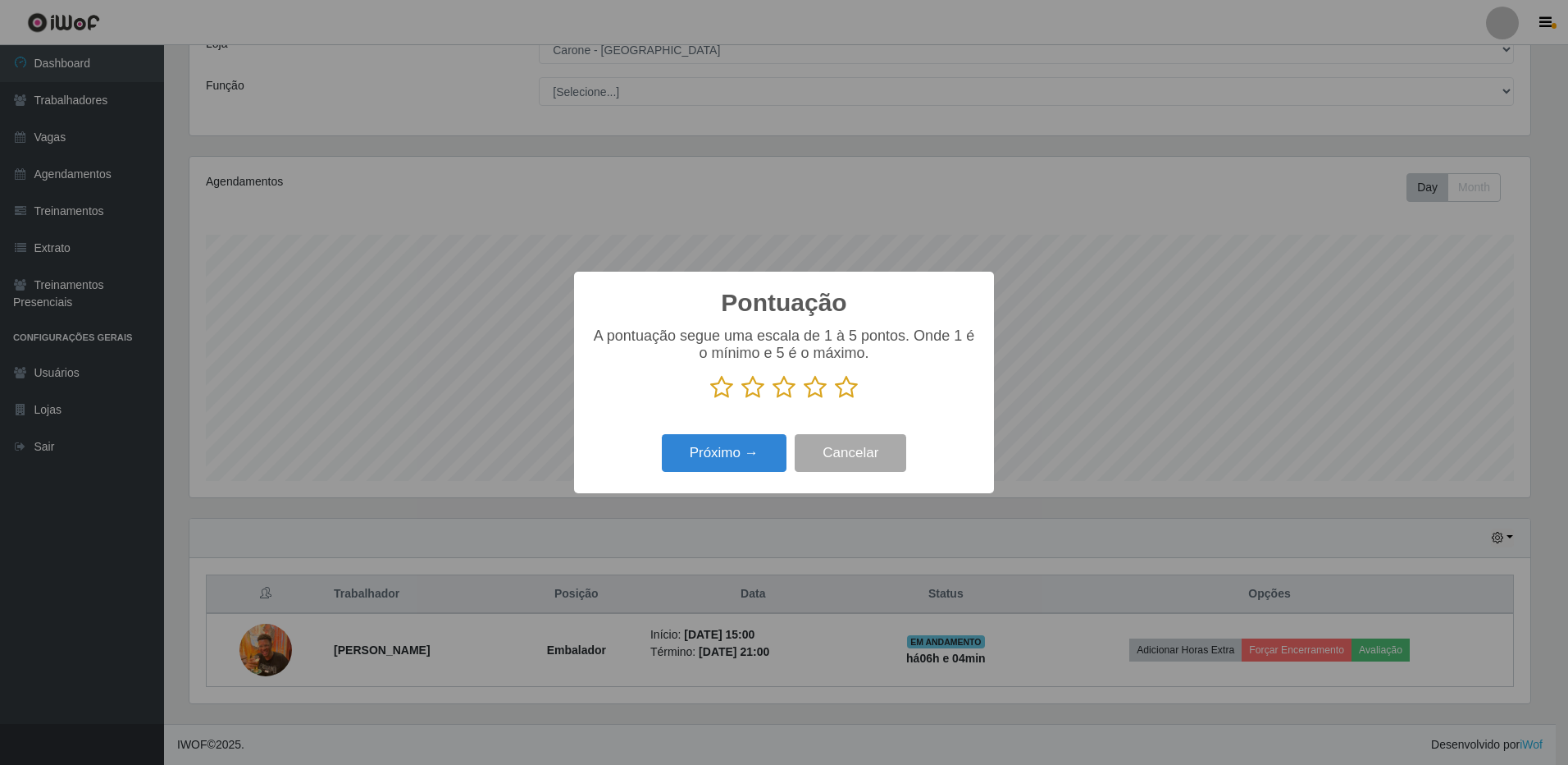
scroll to position [820129, 818872]
click at [839, 387] on icon at bounding box center [847, 388] width 23 height 25
click at [835, 399] on input "radio" at bounding box center [835, 399] width 0 height 0
click at [755, 452] on button "Próximo →" at bounding box center [724, 453] width 125 height 38
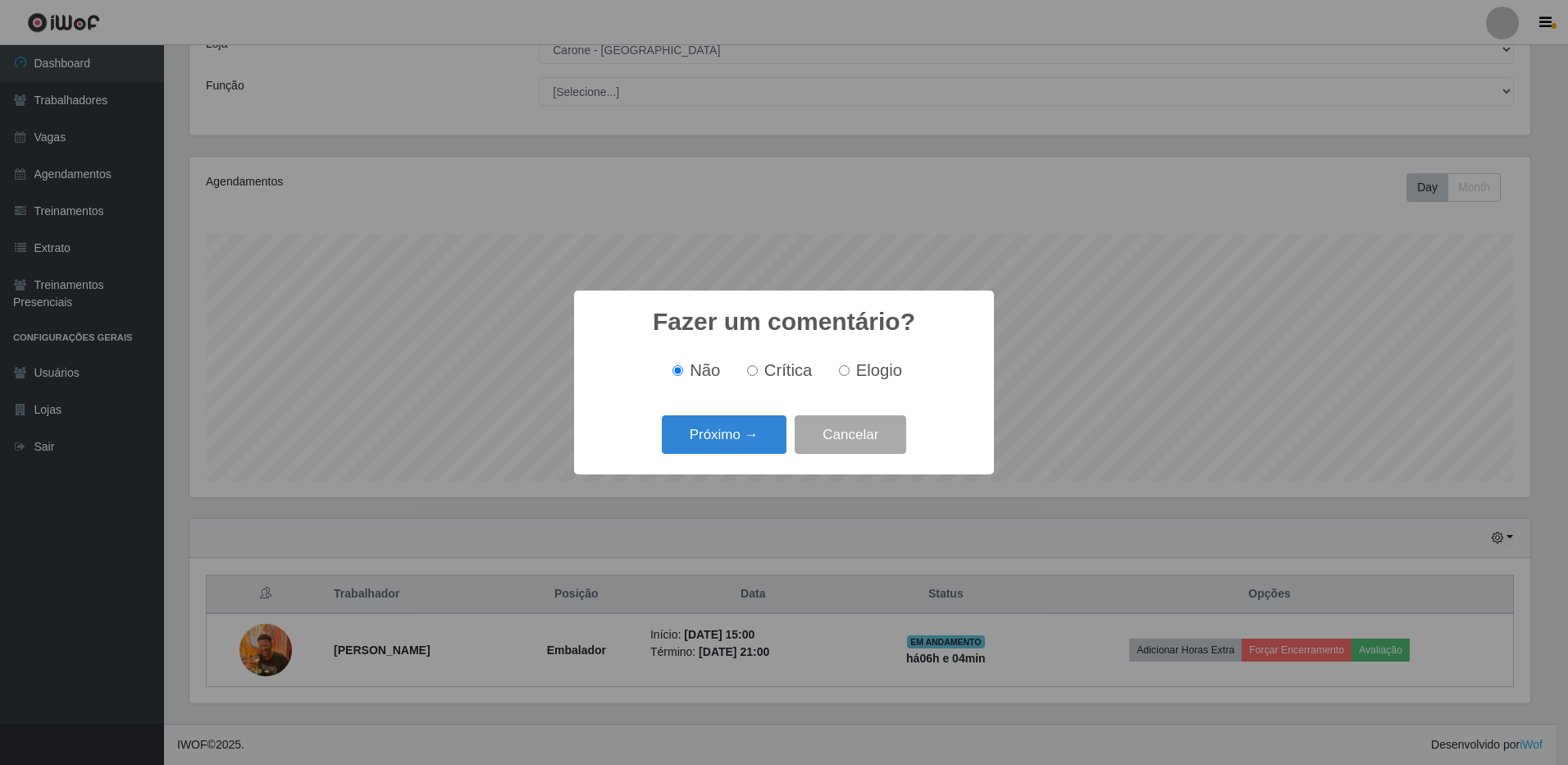
click at [871, 365] on span "Elogio" at bounding box center [879, 370] width 46 height 18
click at [849, 365] on input "Elogio" at bounding box center [844, 370] width 11 height 11
radio input "true"
click at [848, 370] on input "Elogio" at bounding box center [844, 370] width 11 height 11
click at [731, 442] on button "Próximo →" at bounding box center [724, 434] width 125 height 38
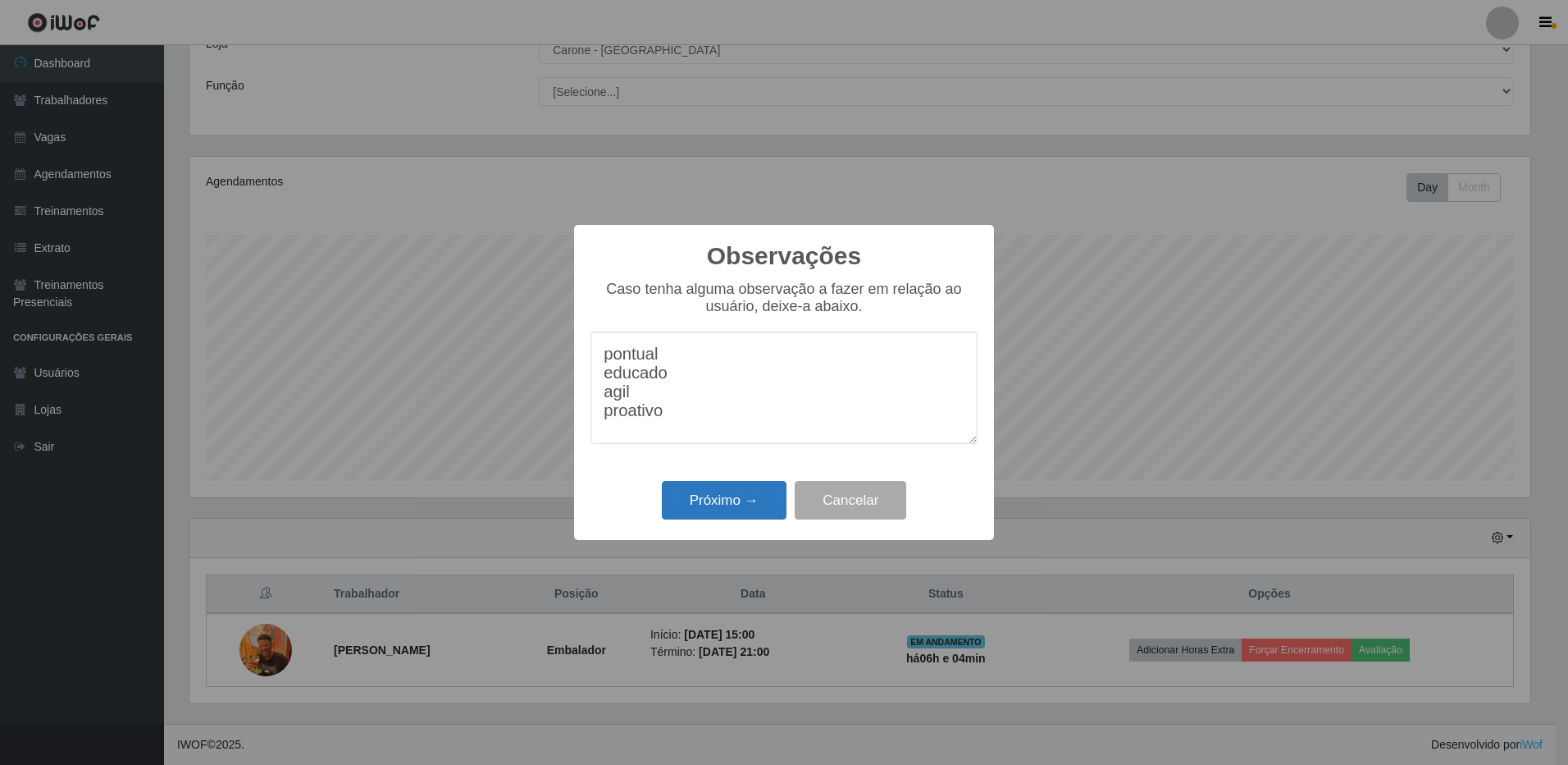
type textarea "pontual educado agil proativo"
click at [722, 493] on button "Próximo →" at bounding box center [724, 500] width 125 height 38
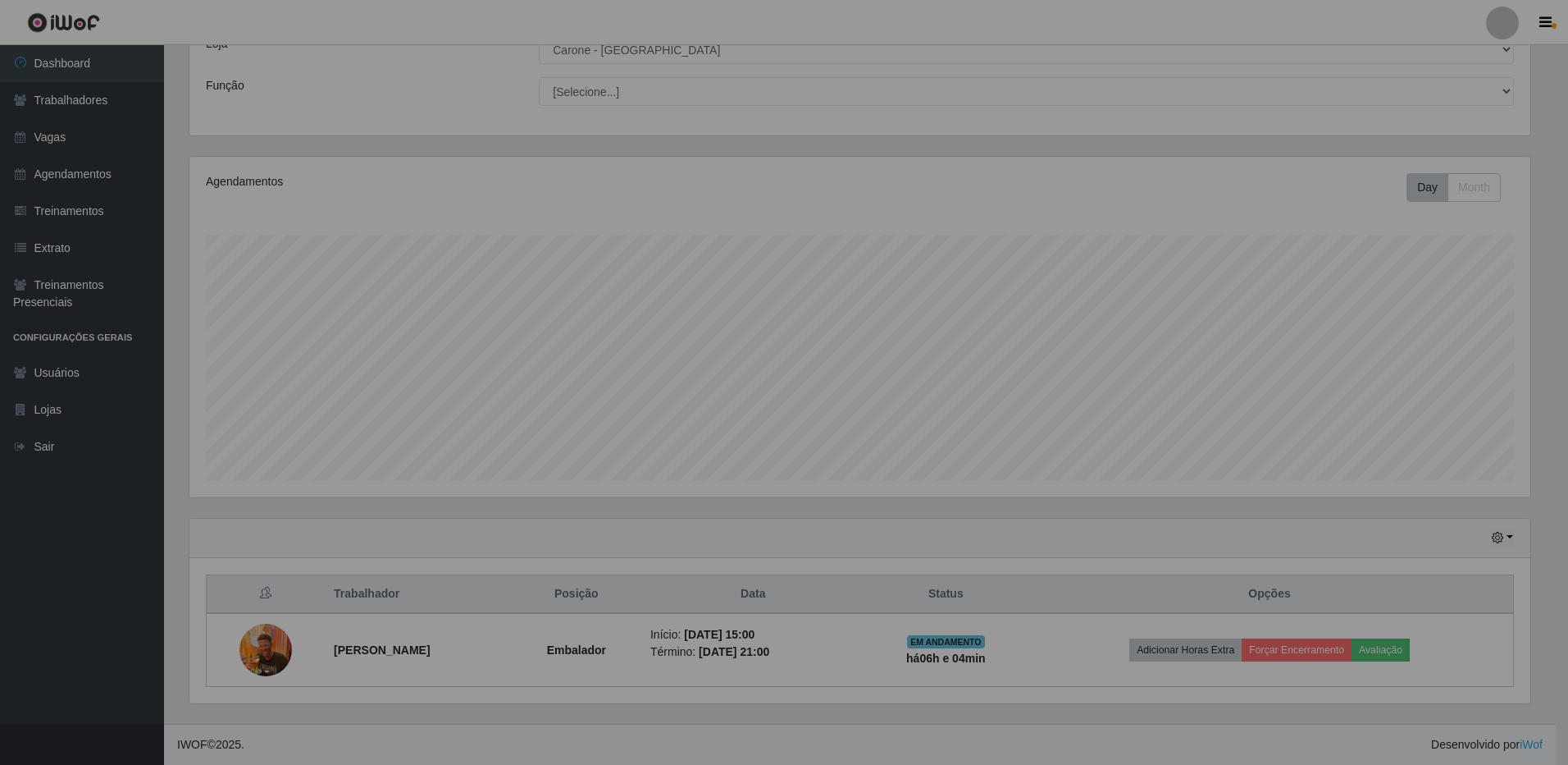
scroll to position [341, 1350]
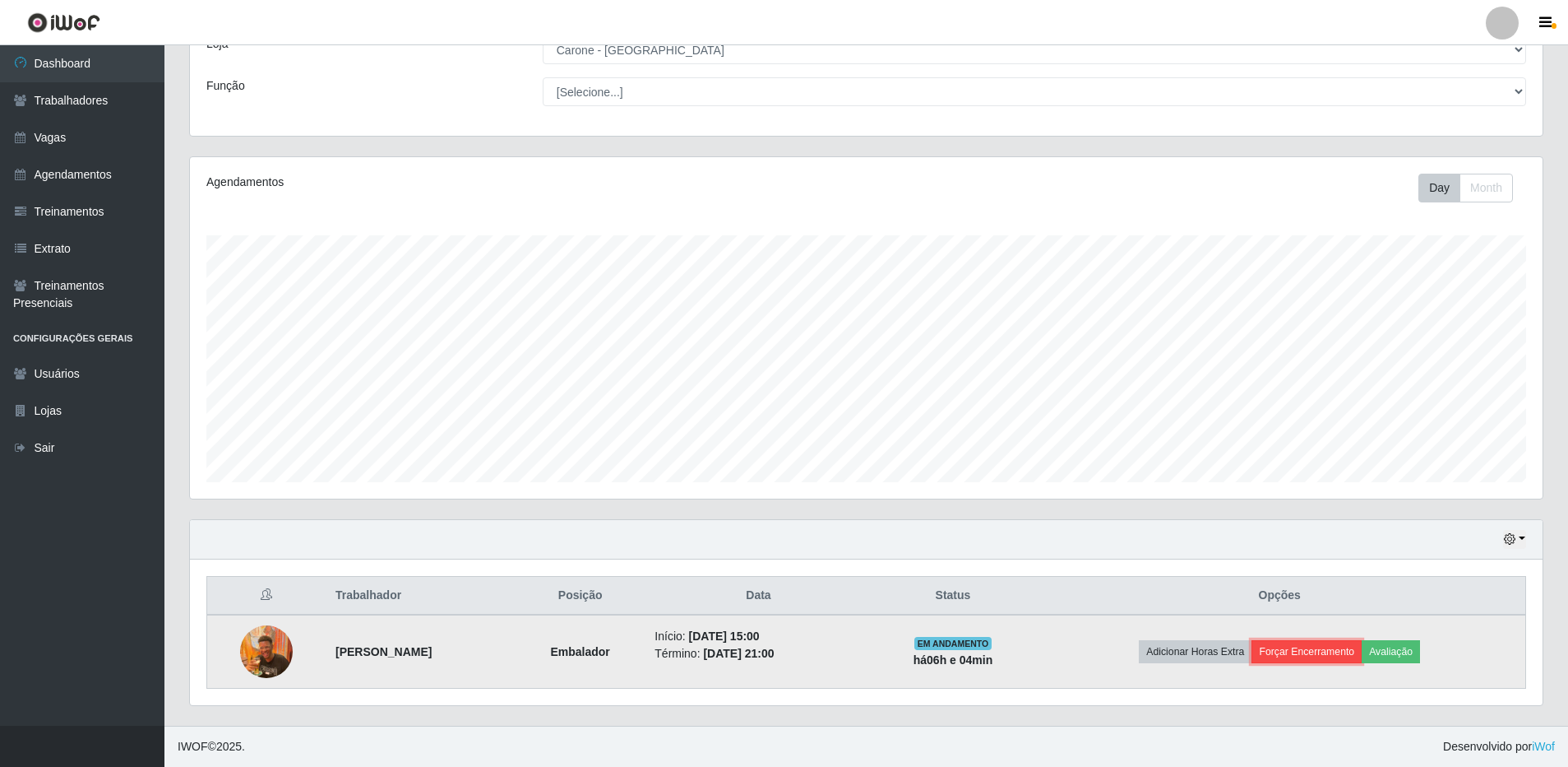
click at [1358, 653] on button "Forçar Encerramento" at bounding box center [1307, 651] width 110 height 23
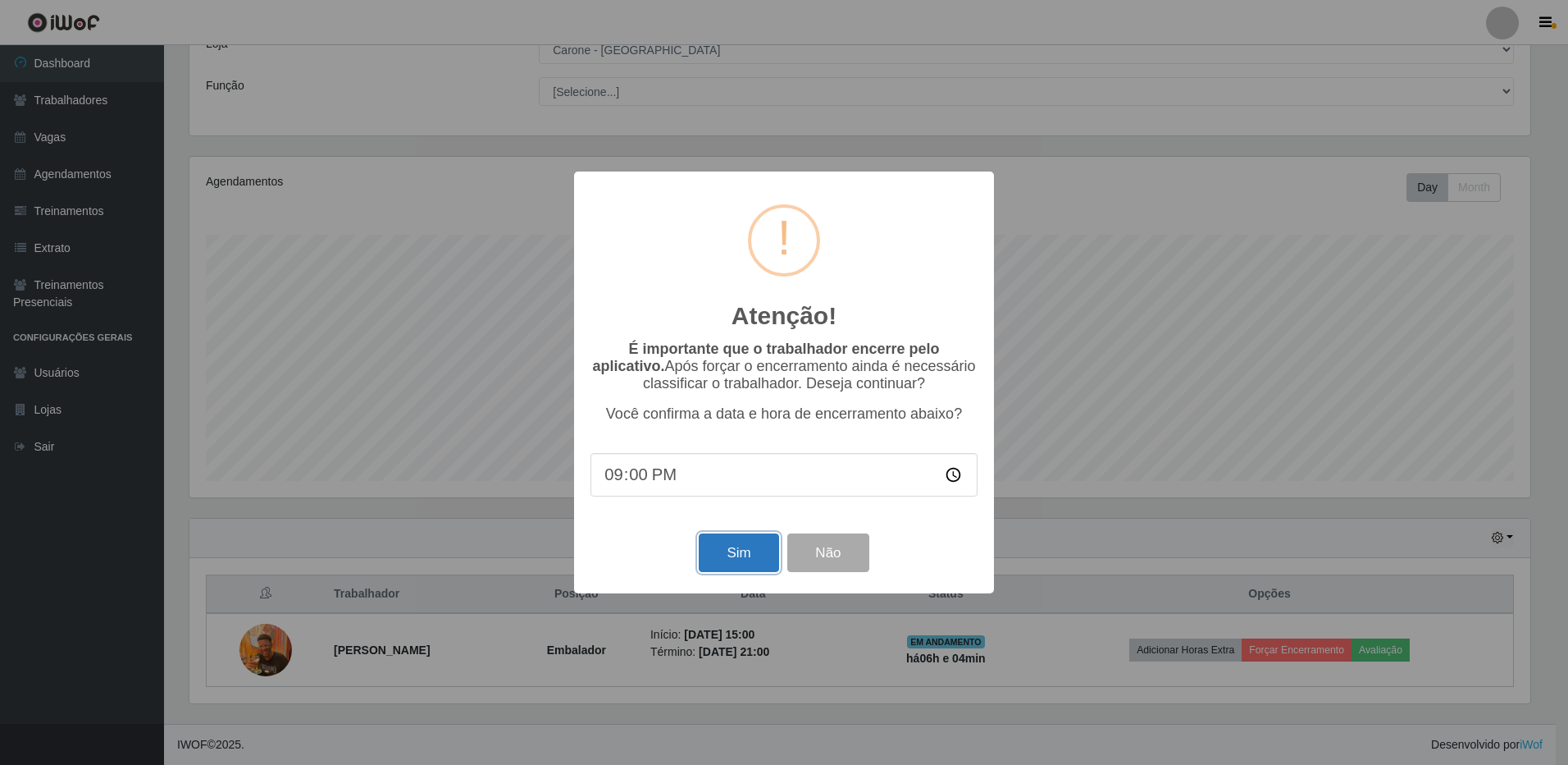
click at [724, 559] on button "Sim" at bounding box center [738, 552] width 80 height 38
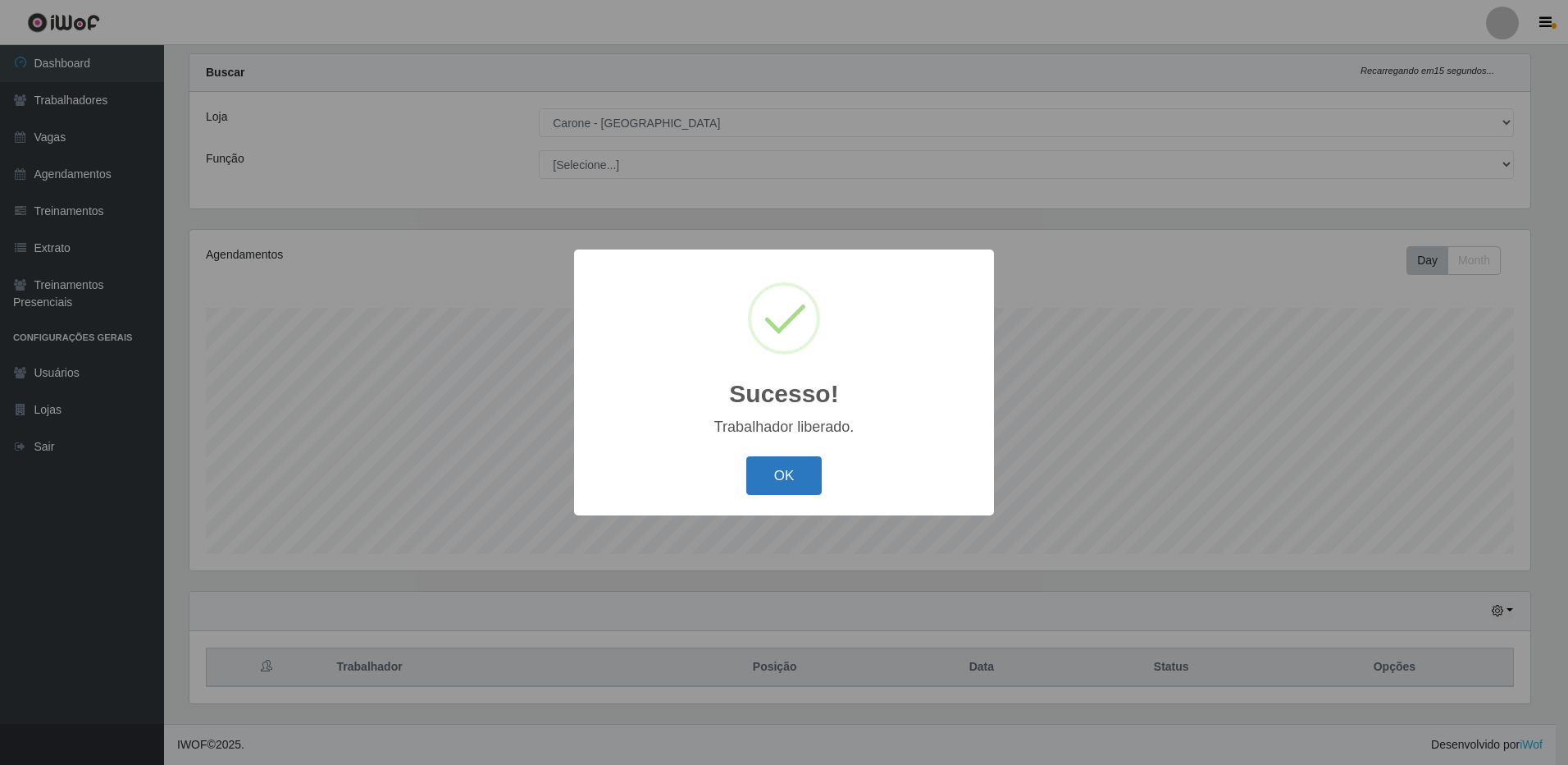
click at [788, 473] on button "OK" at bounding box center [784, 475] width 76 height 38
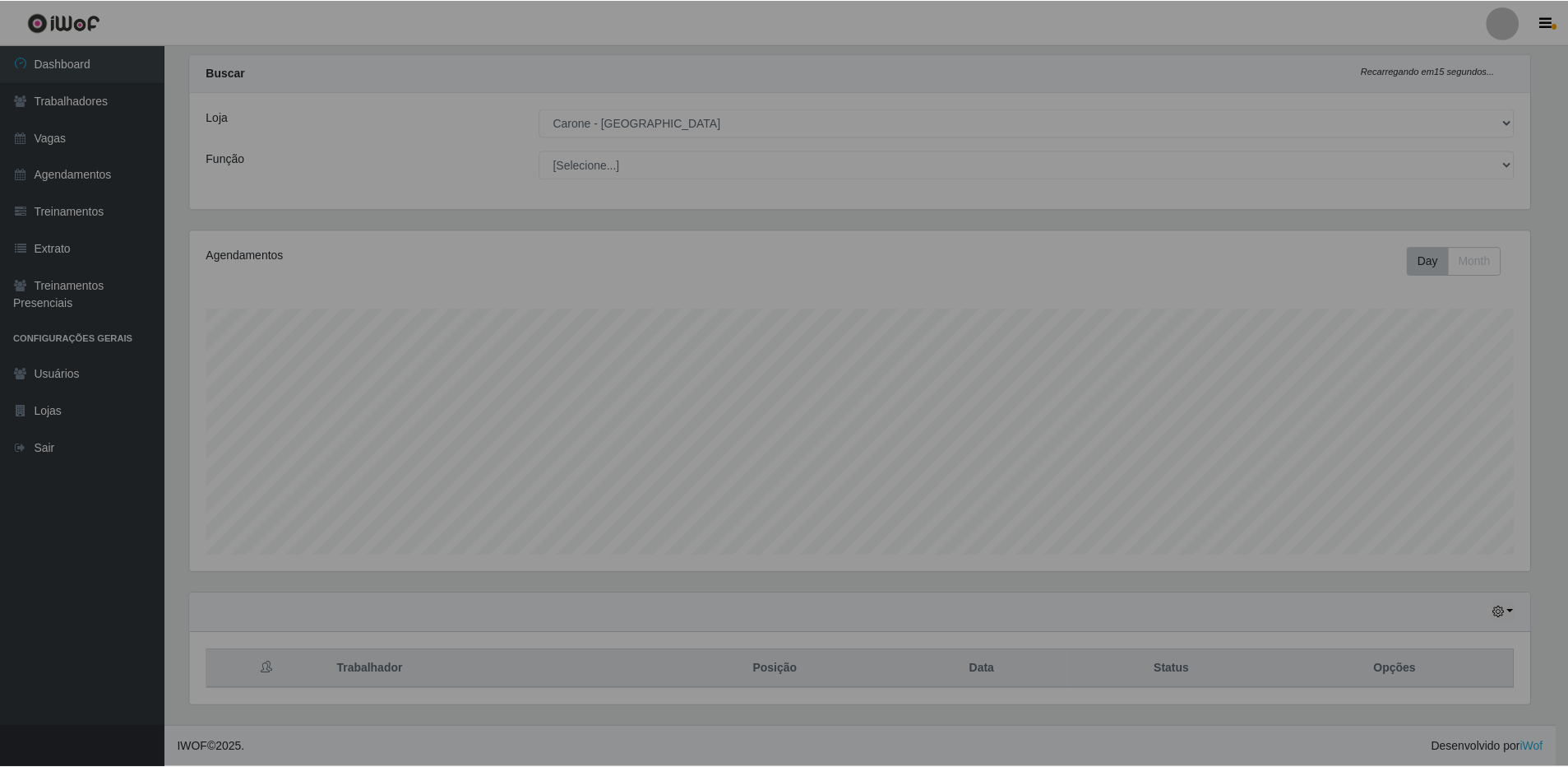
scroll to position [342, 1353]
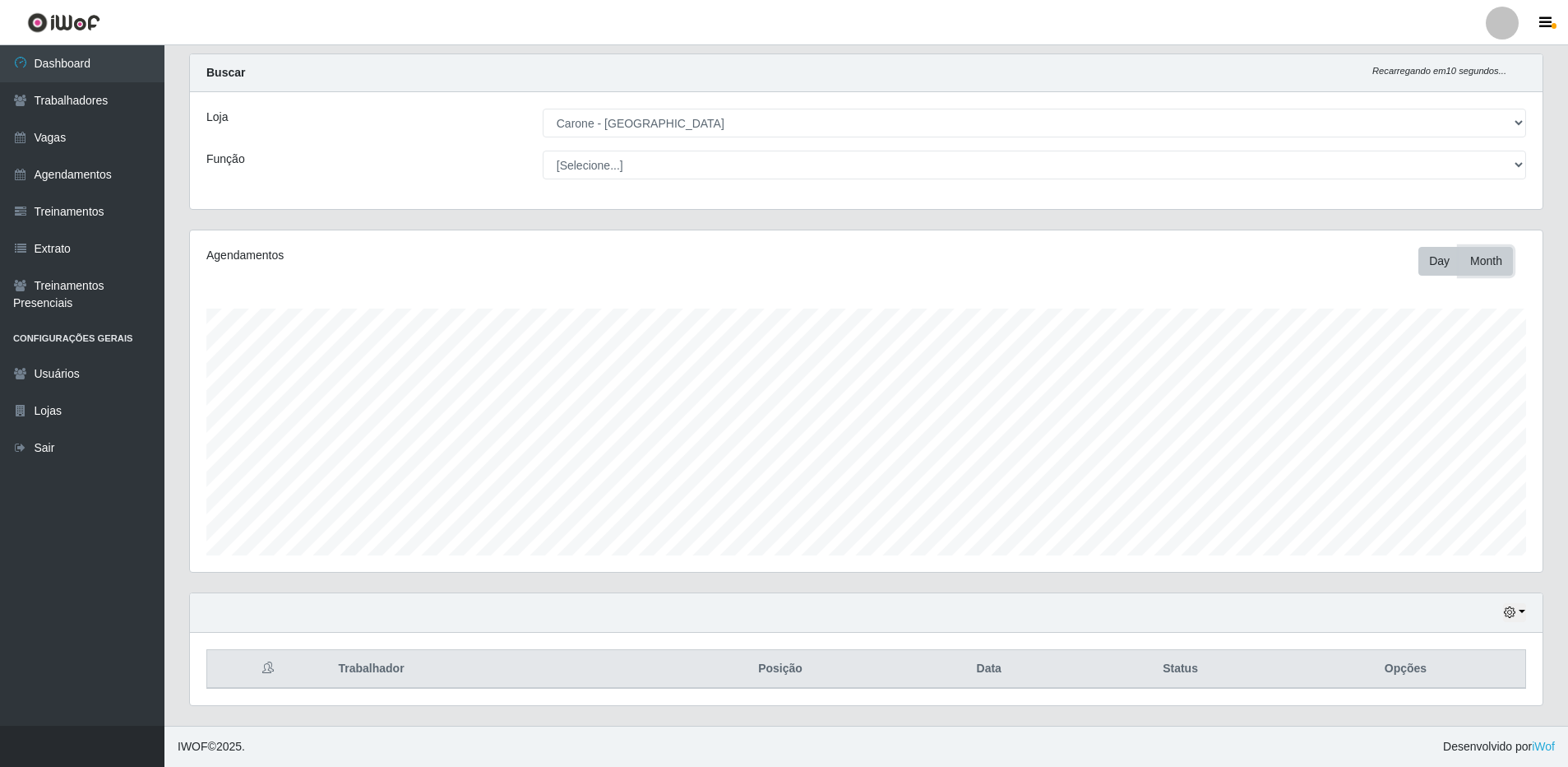
click at [1486, 272] on button "Month" at bounding box center [1485, 261] width 53 height 29
